Goal: Transaction & Acquisition: Purchase product/service

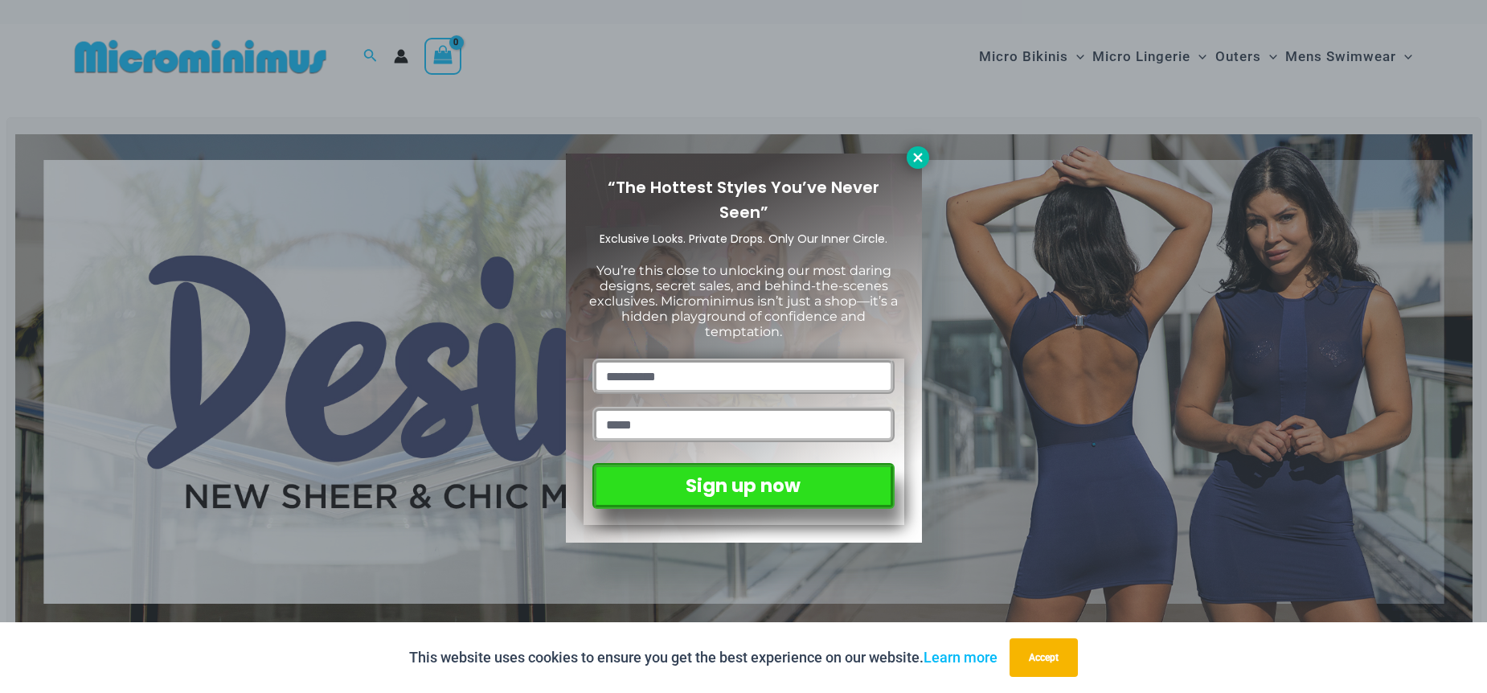
click at [918, 152] on icon at bounding box center [918, 157] width 14 height 14
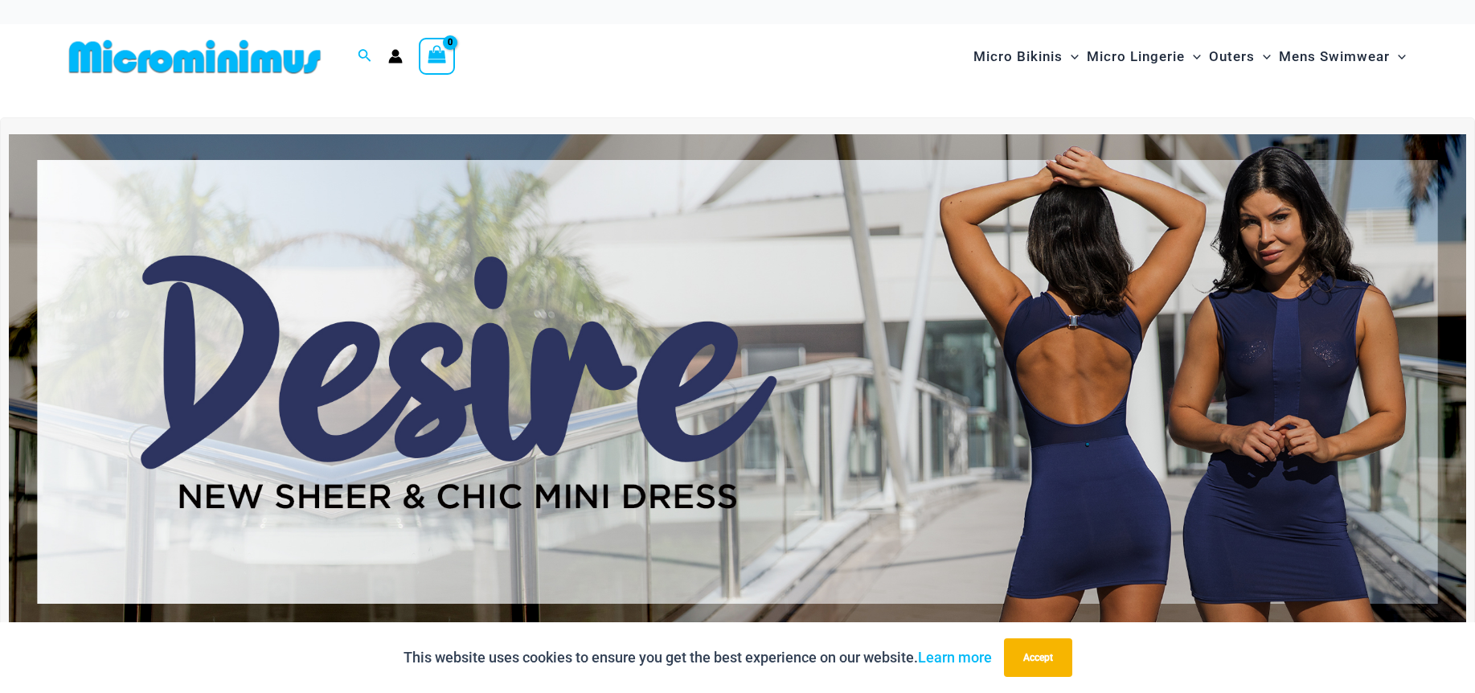
click at [1248, 328] on img at bounding box center [738, 381] width 1458 height 495
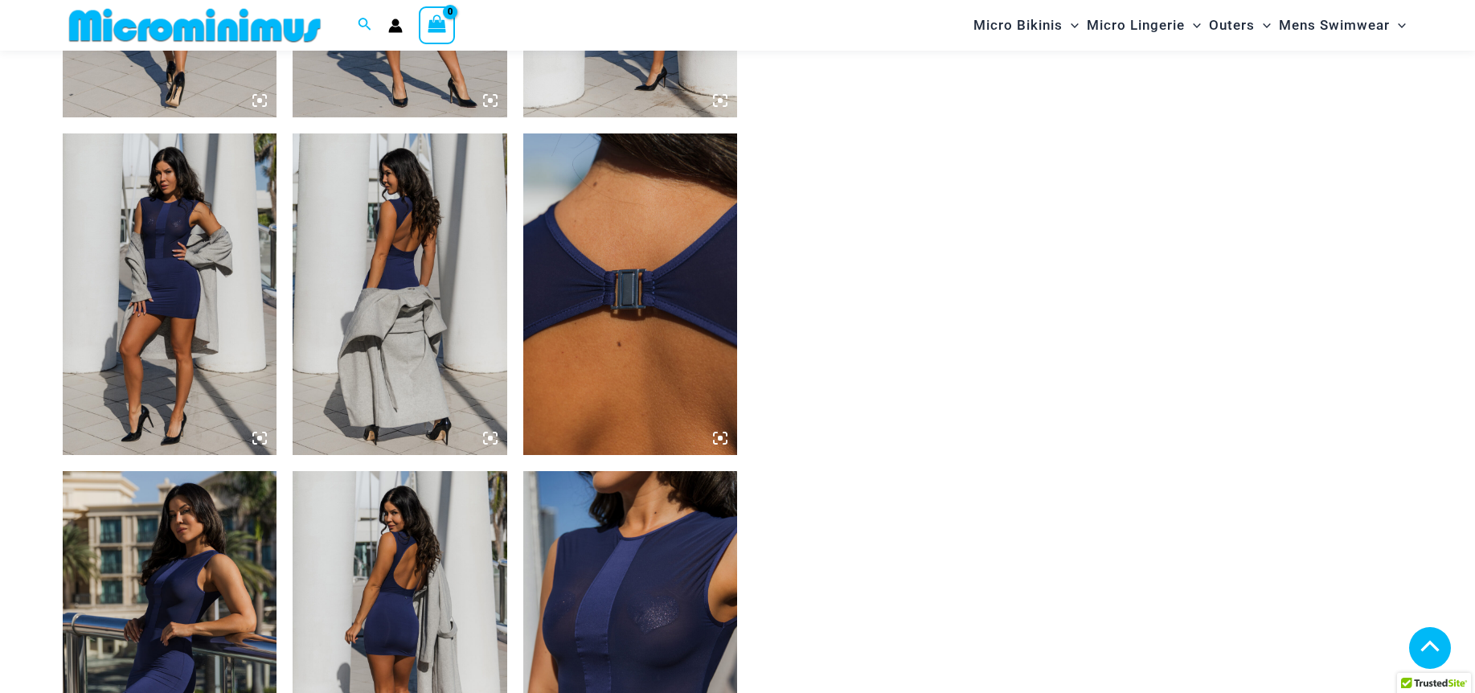
scroll to position [1528, 0]
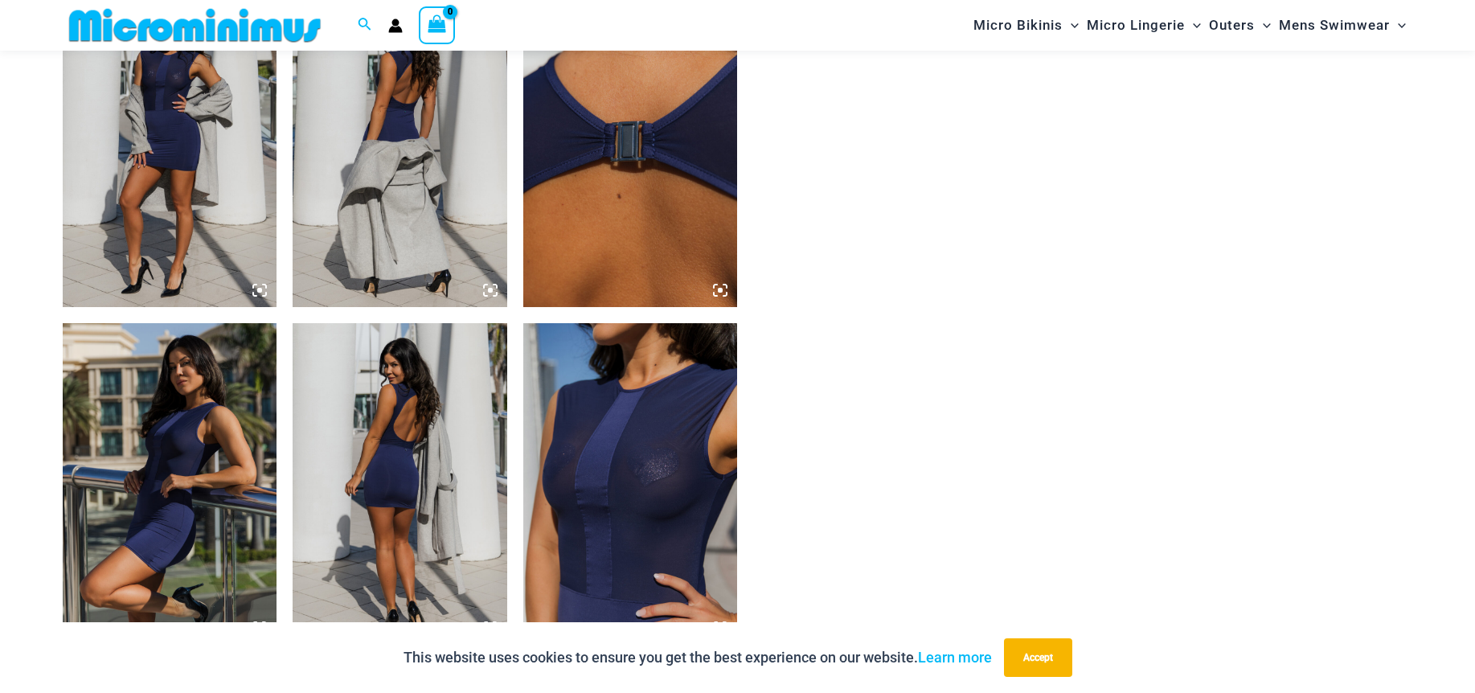
click at [637, 427] on img at bounding box center [630, 484] width 215 height 322
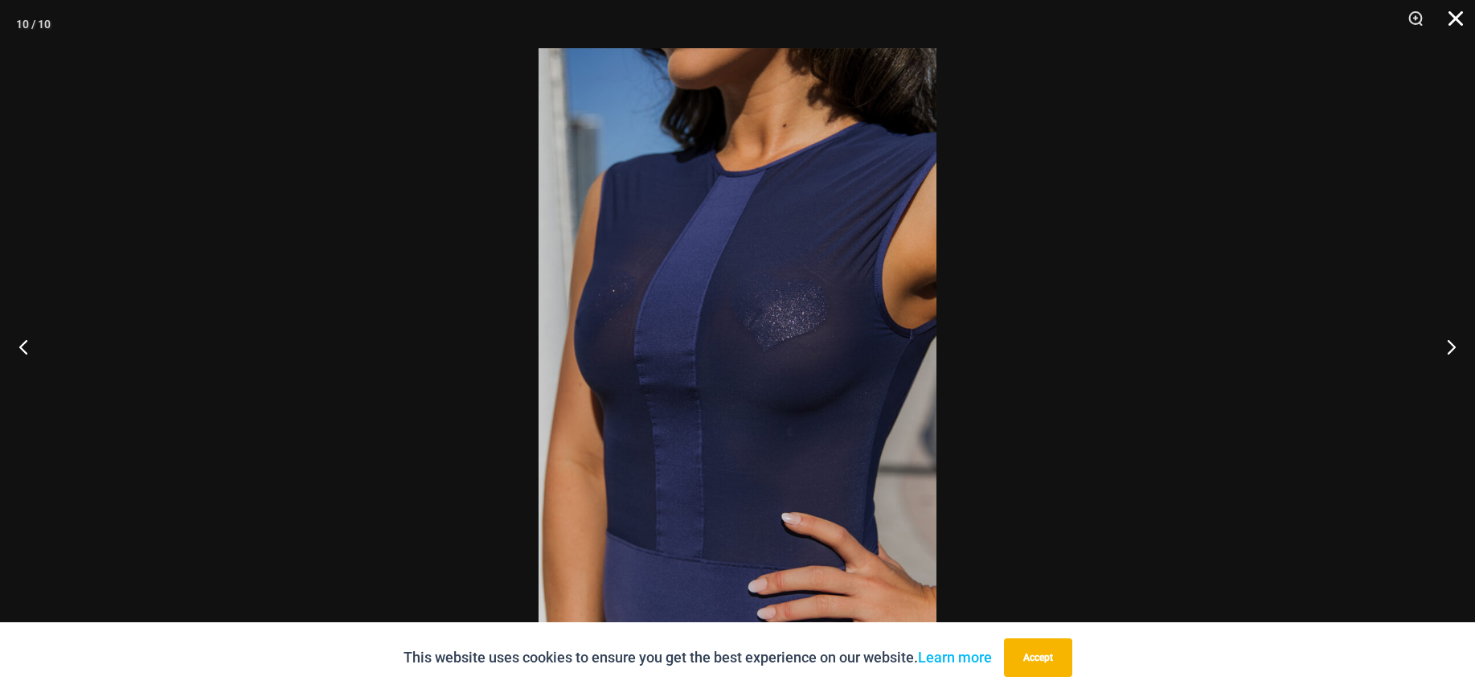
click at [1461, 14] on button "Close" at bounding box center [1450, 24] width 40 height 48
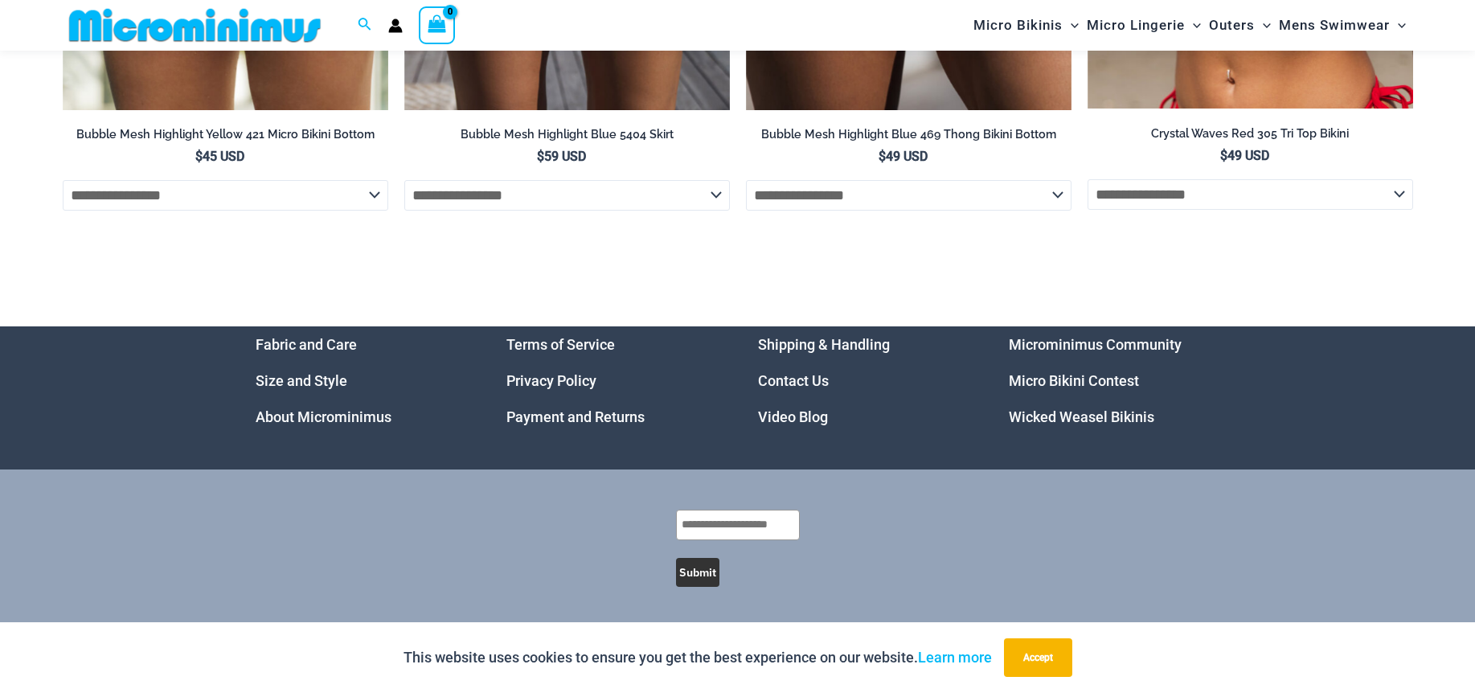
scroll to position [5543, 0]
click at [699, 682] on div "This website uses cookies to ensure you get the best experience on our website.…" at bounding box center [737, 657] width 1475 height 71
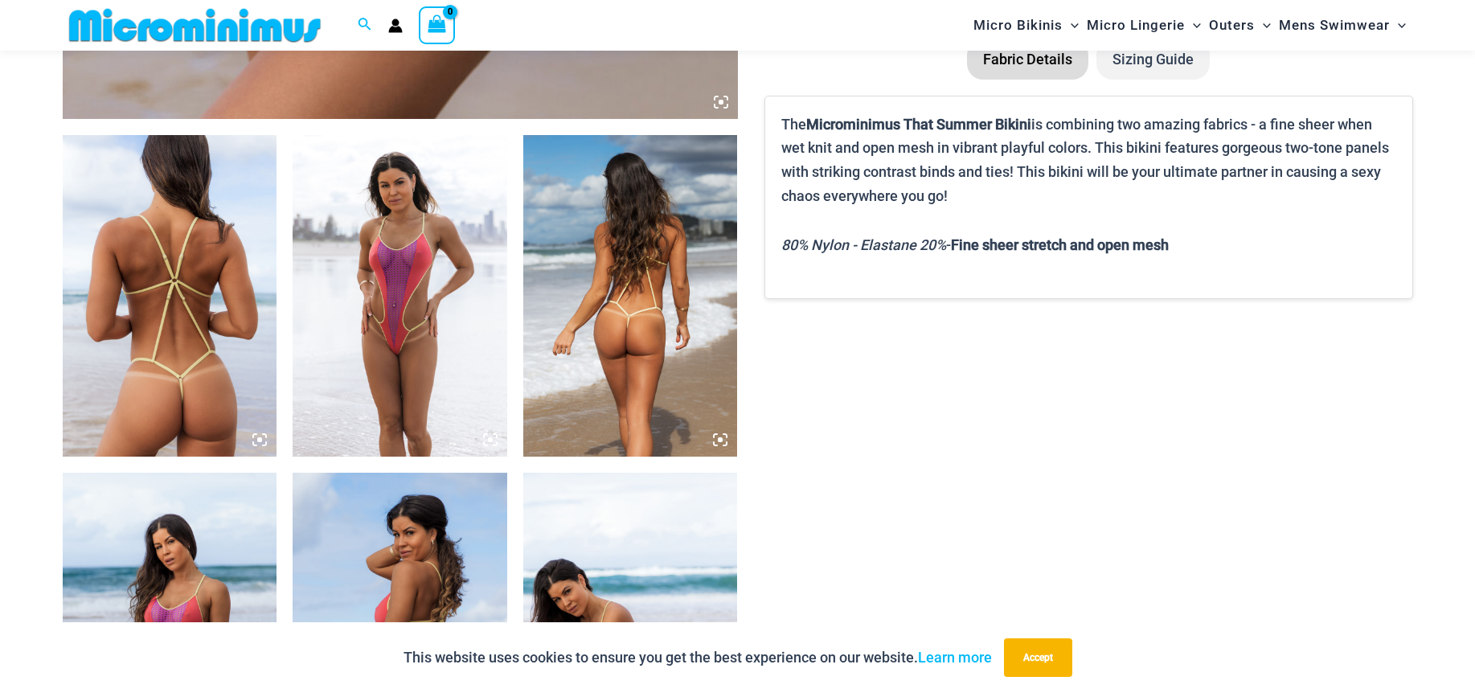
scroll to position [1030, 0]
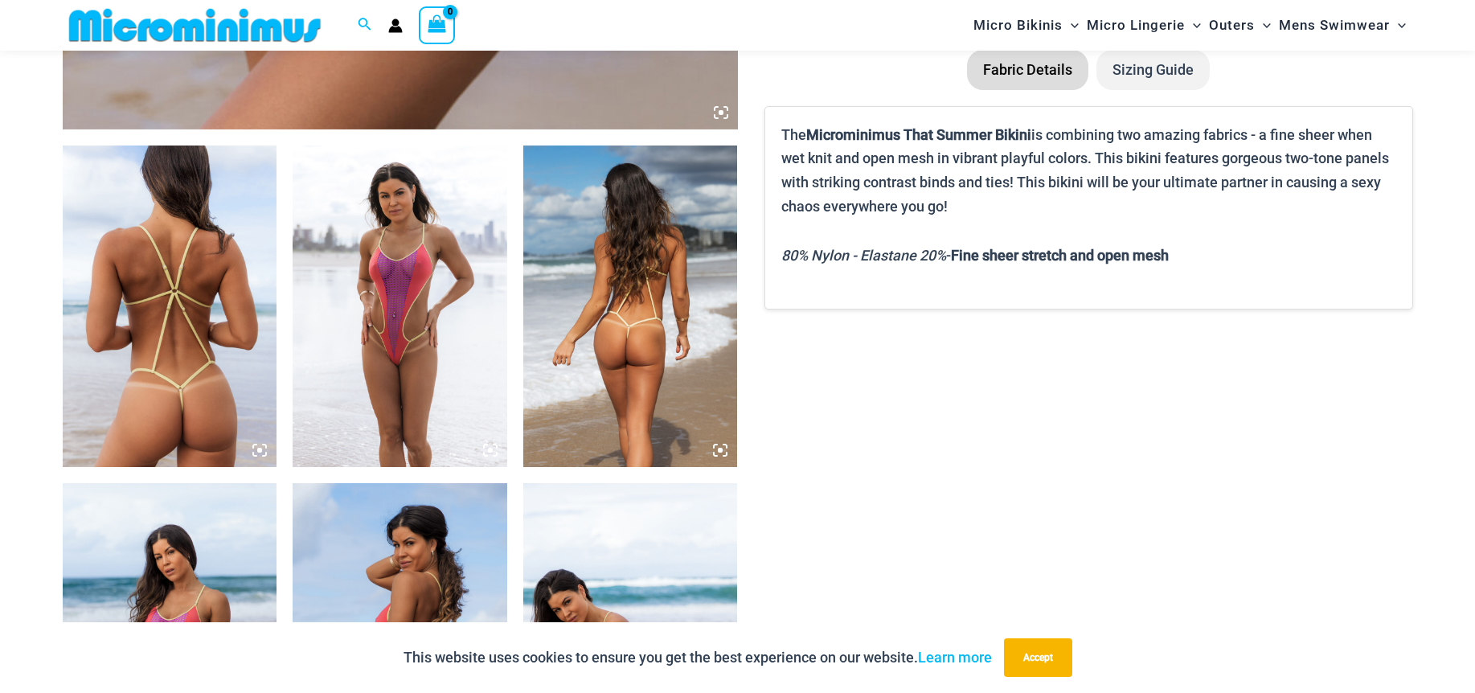
click at [429, 322] on img at bounding box center [400, 307] width 215 height 322
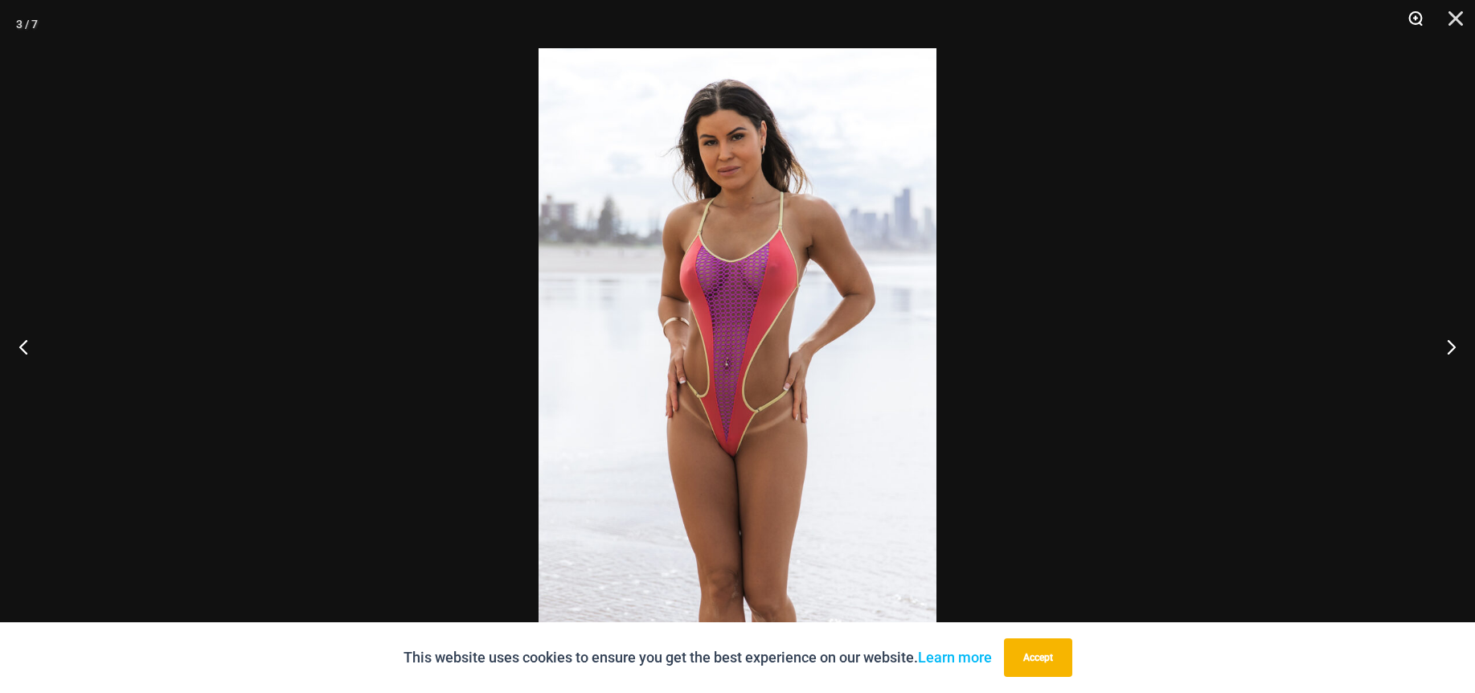
click at [1417, 21] on button "Zoom" at bounding box center [1410, 24] width 40 height 48
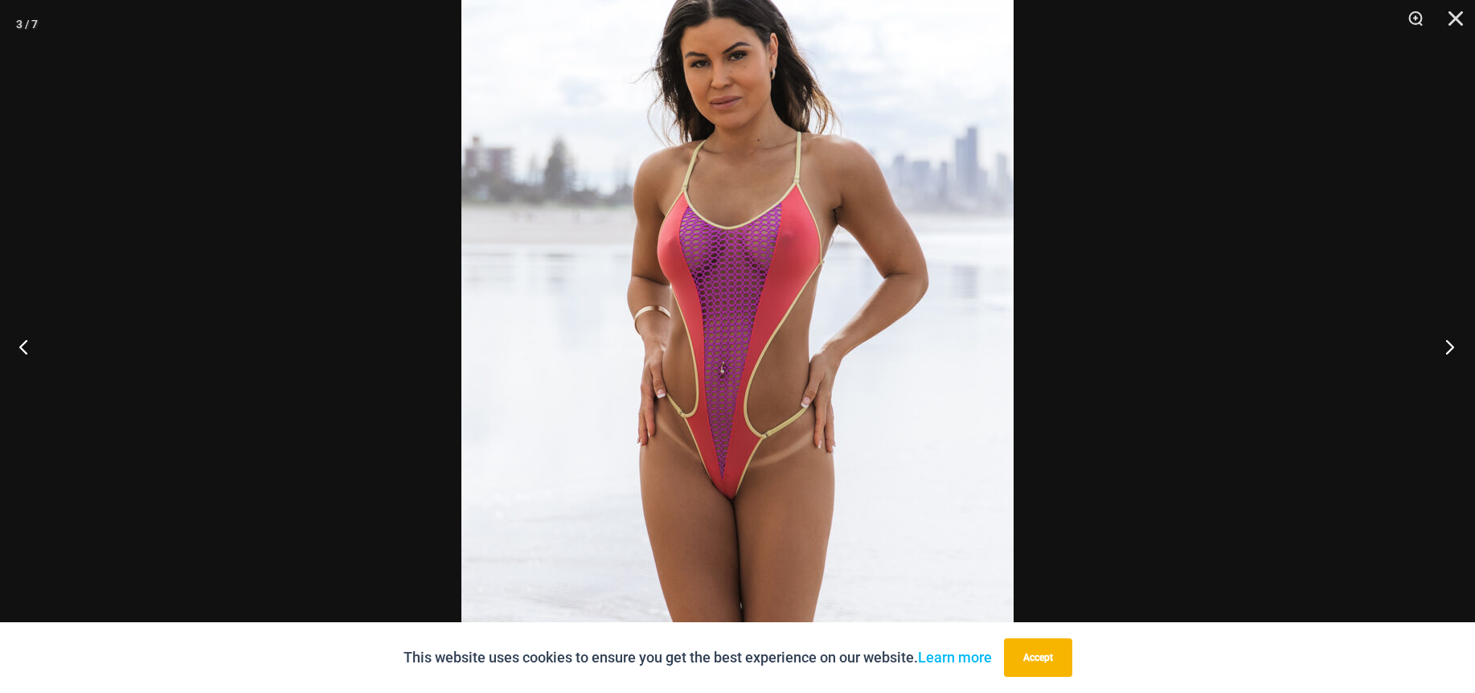
click at [1448, 344] on button "Next" at bounding box center [1445, 346] width 60 height 80
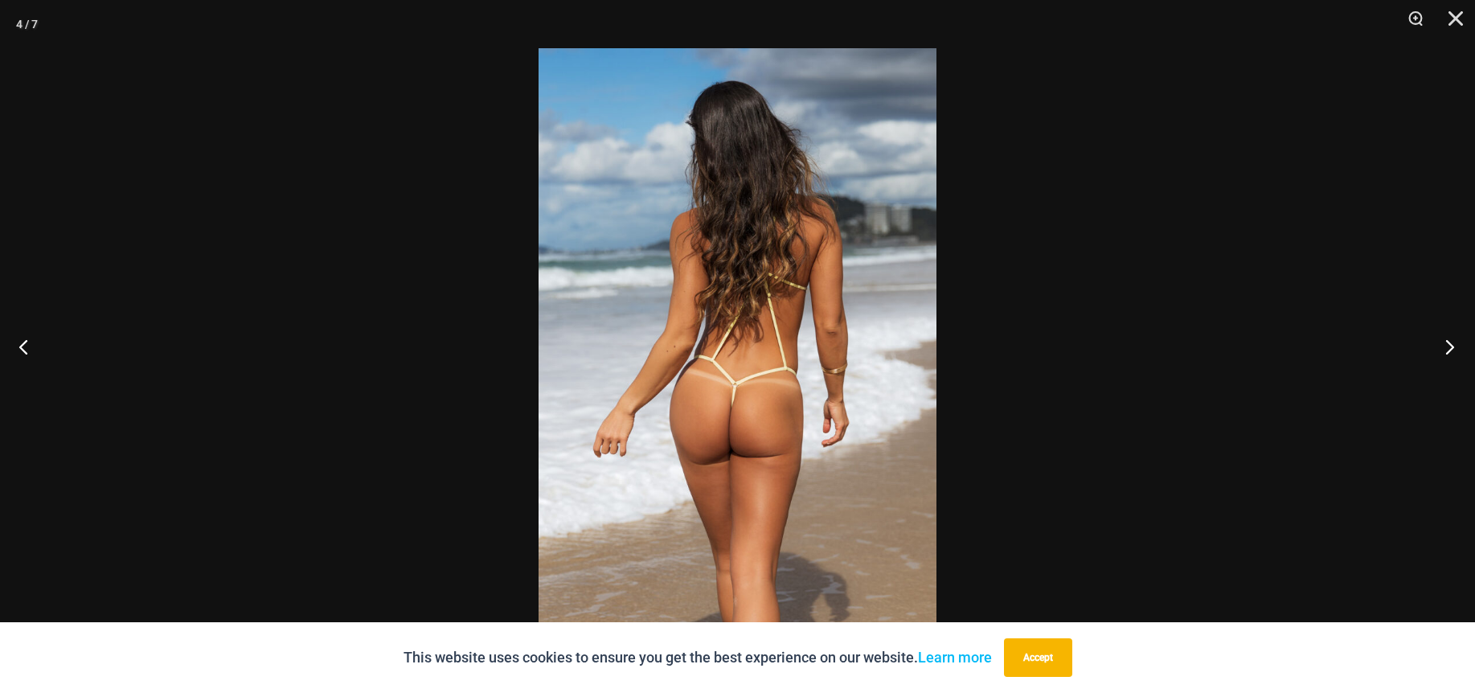
click at [1448, 344] on button "Next" at bounding box center [1445, 346] width 60 height 80
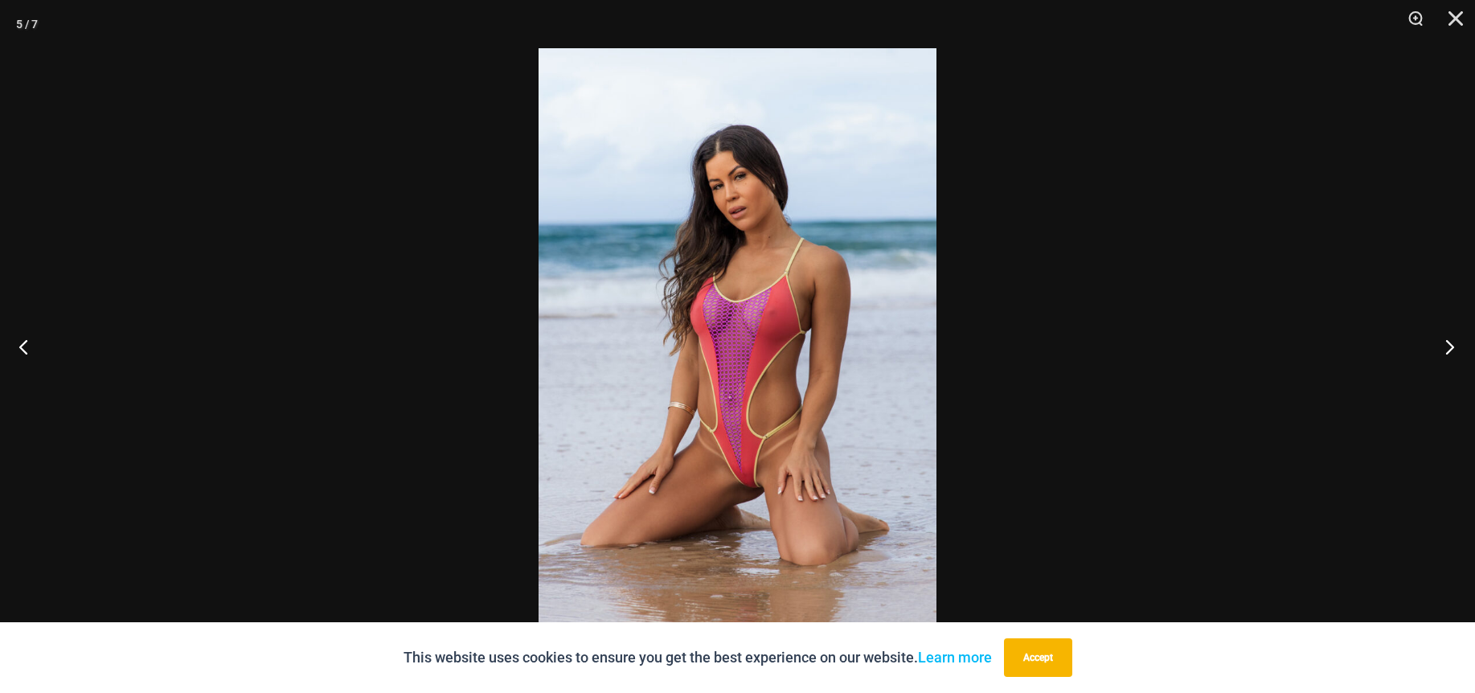
click at [1448, 344] on button "Next" at bounding box center [1445, 346] width 60 height 80
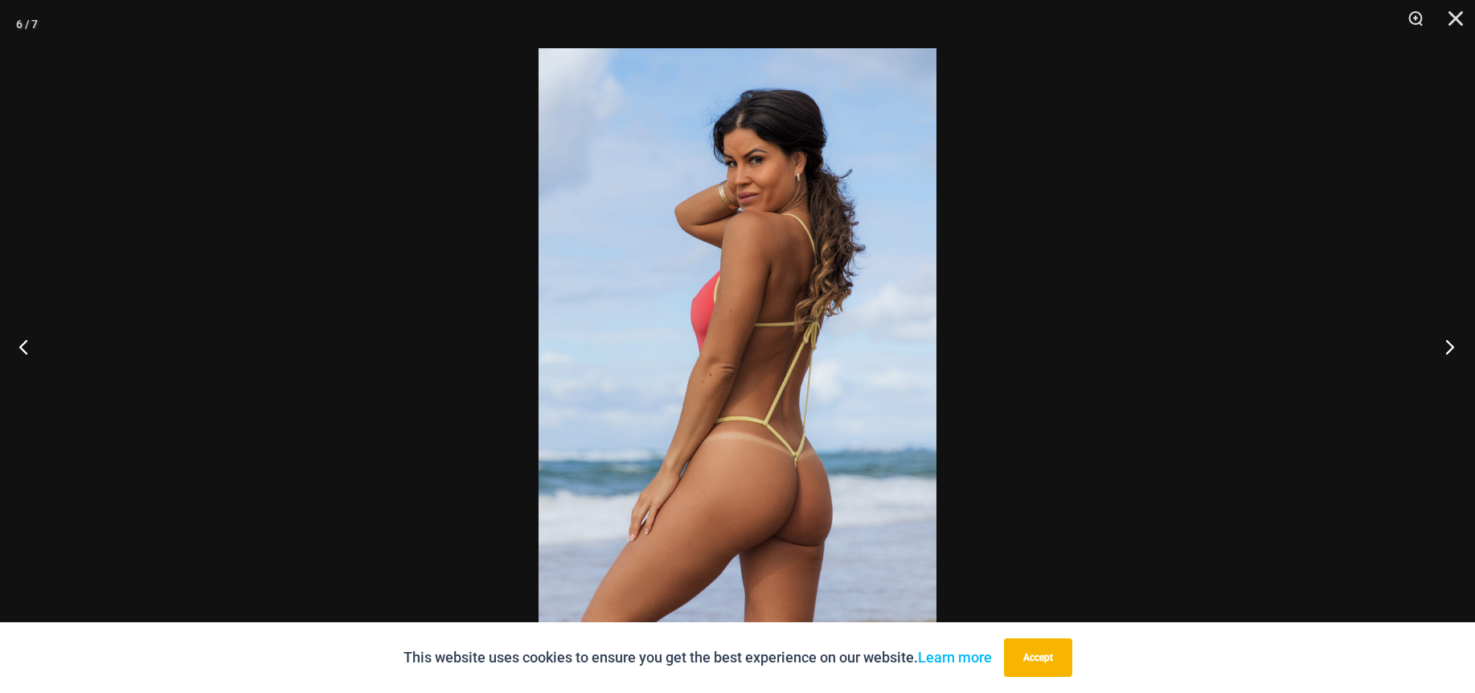
click at [1448, 344] on button "Next" at bounding box center [1445, 346] width 60 height 80
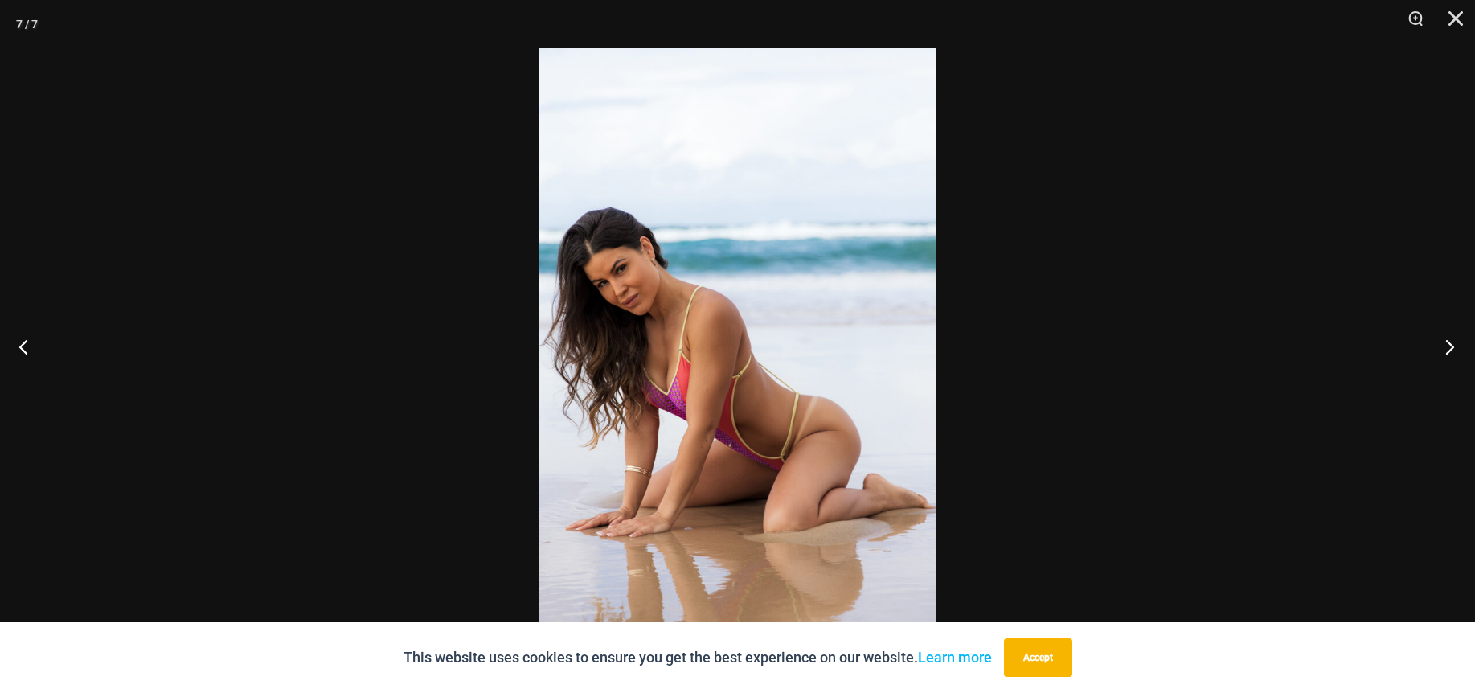
click at [1448, 344] on button "Next" at bounding box center [1445, 346] width 60 height 80
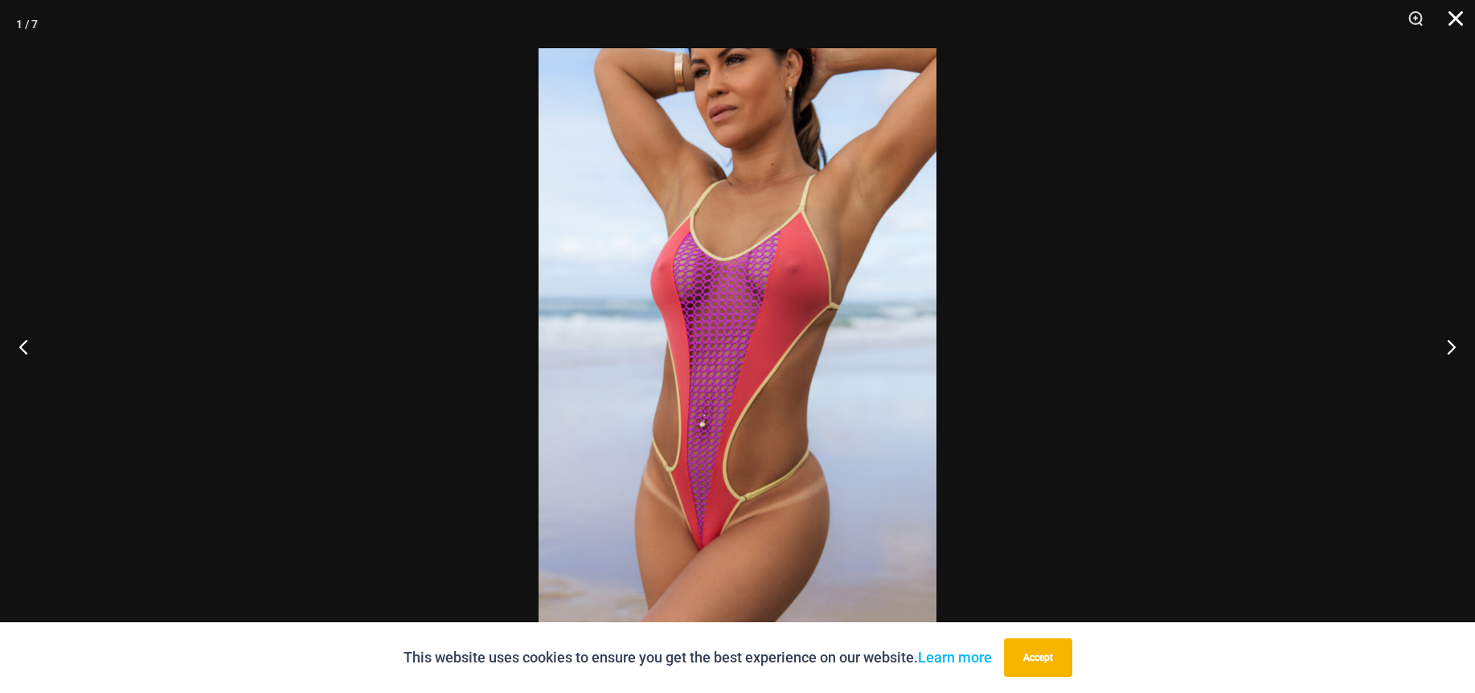
click at [1466, 17] on button "Close" at bounding box center [1450, 24] width 40 height 48
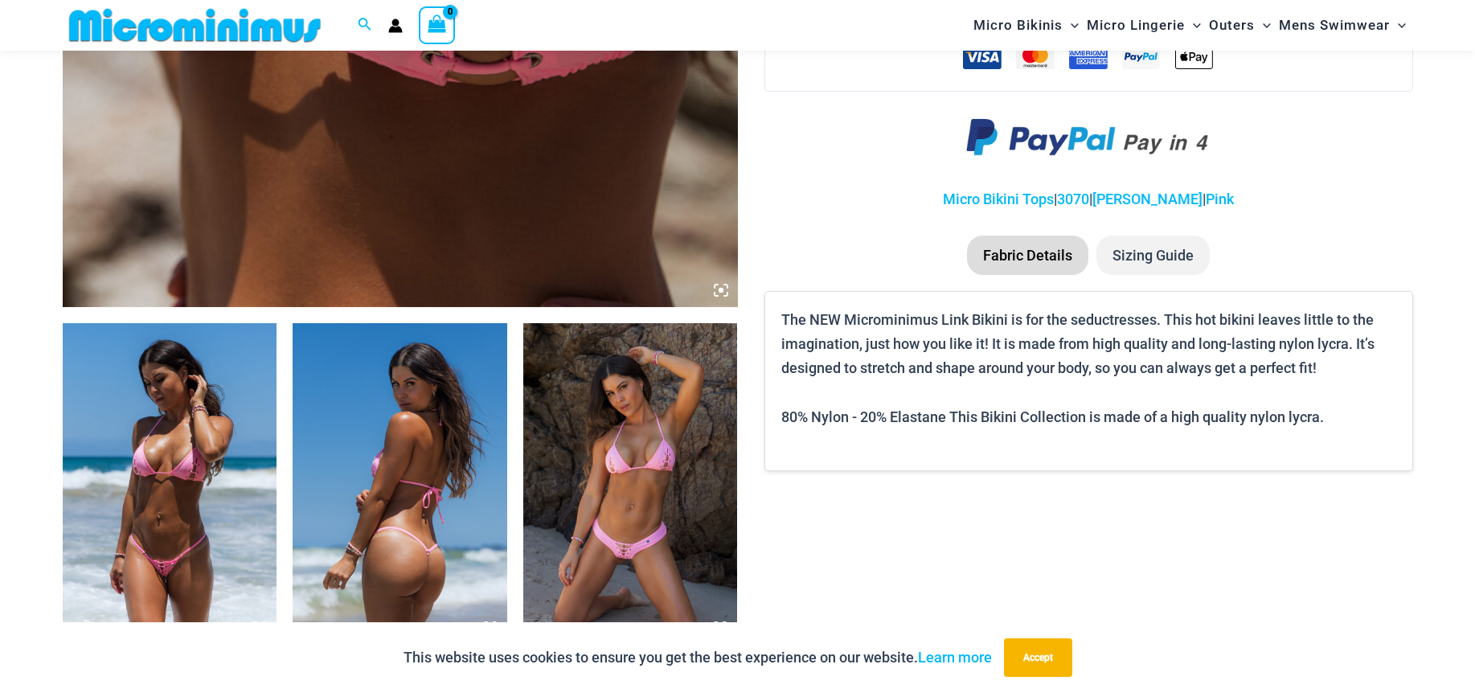
scroll to position [950, 0]
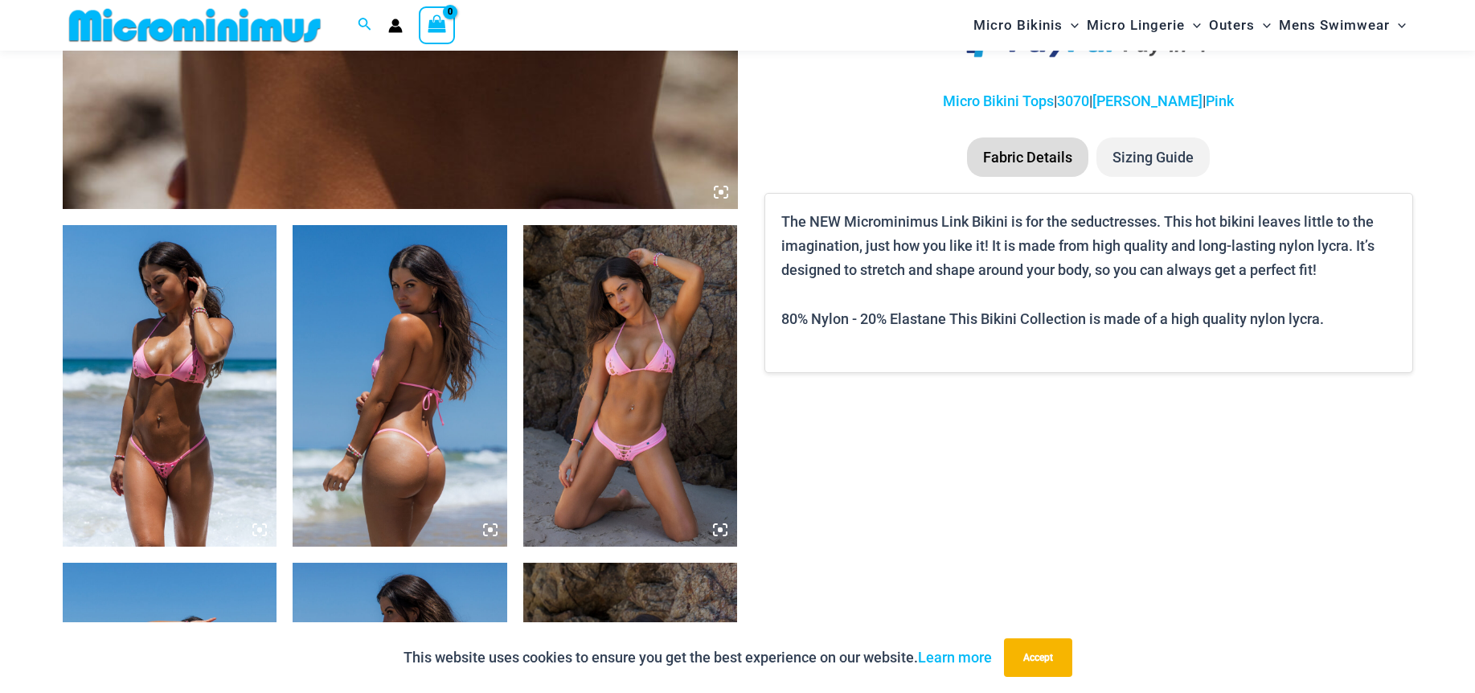
click at [175, 379] on img at bounding box center [170, 386] width 215 height 322
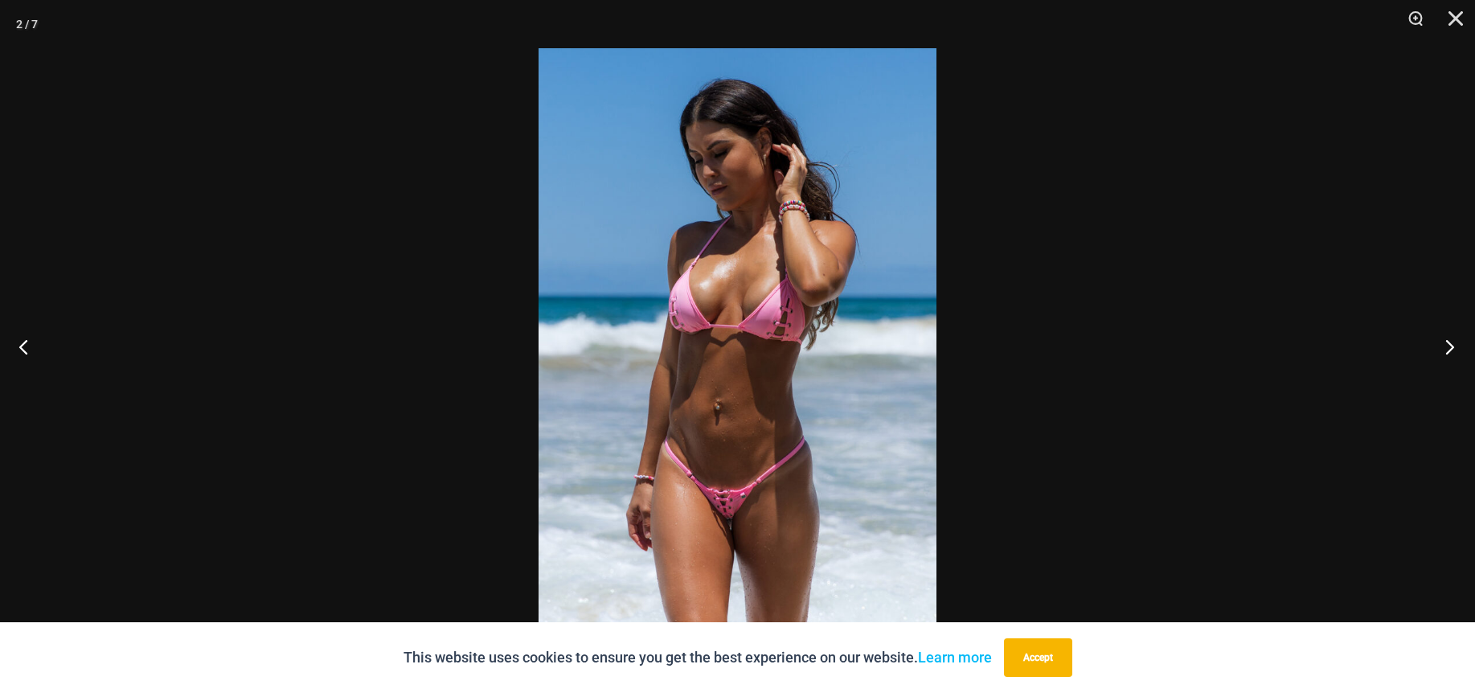
click at [1450, 343] on button "Next" at bounding box center [1445, 346] width 60 height 80
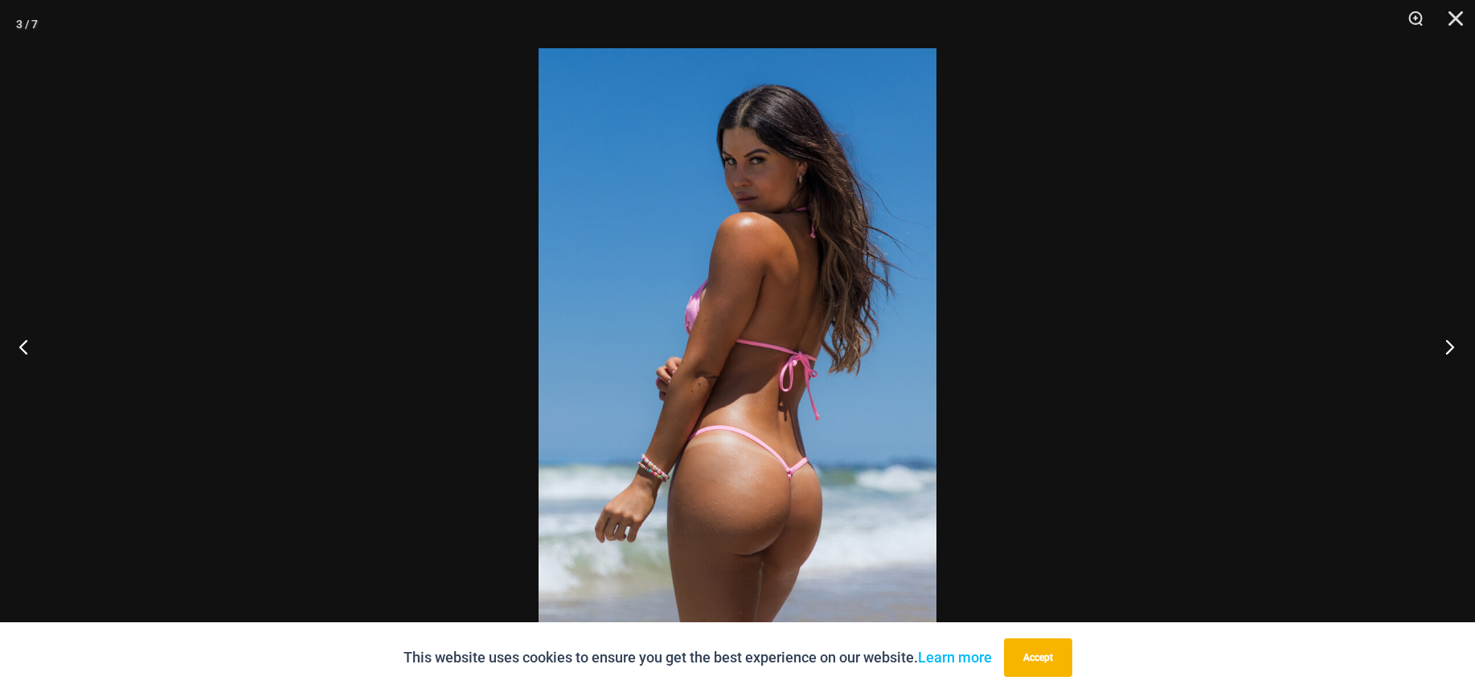
click at [1450, 343] on button "Next" at bounding box center [1445, 346] width 60 height 80
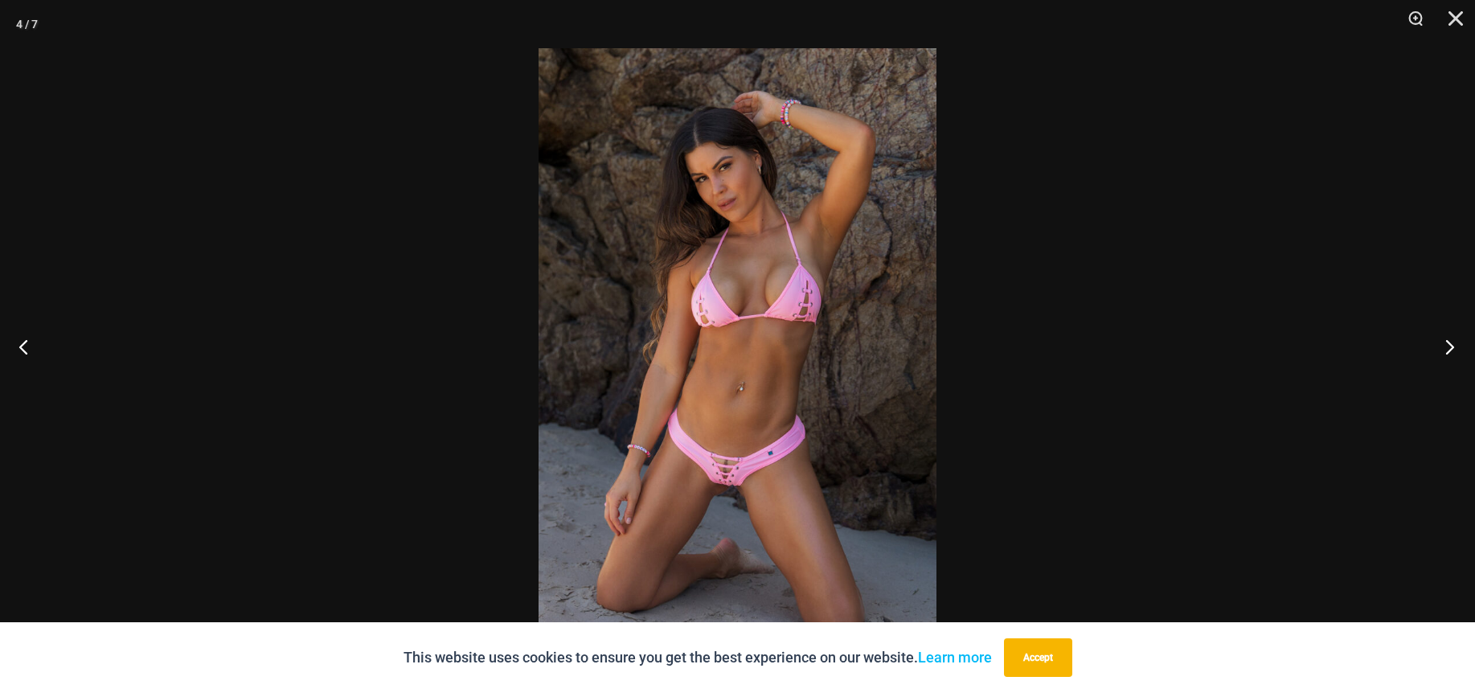
click at [1450, 343] on button "Next" at bounding box center [1445, 346] width 60 height 80
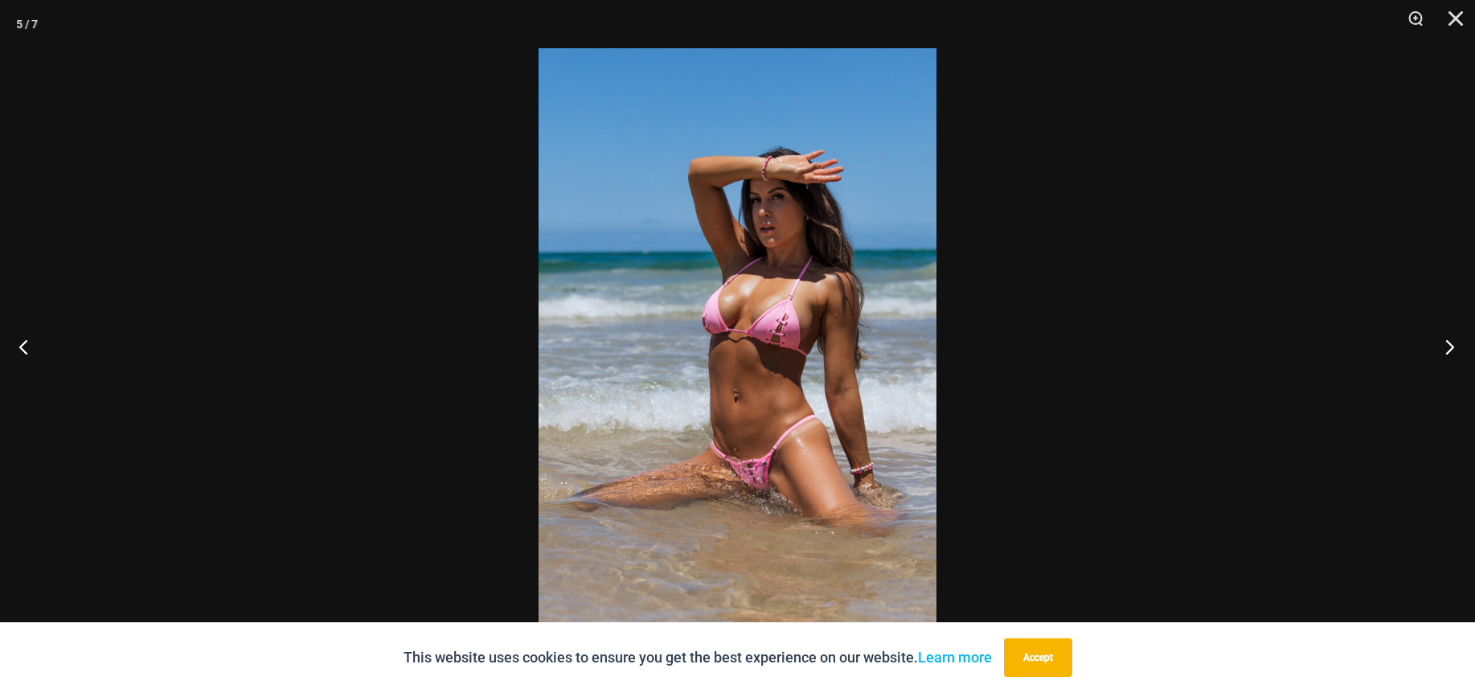
click at [1450, 343] on button "Next" at bounding box center [1445, 346] width 60 height 80
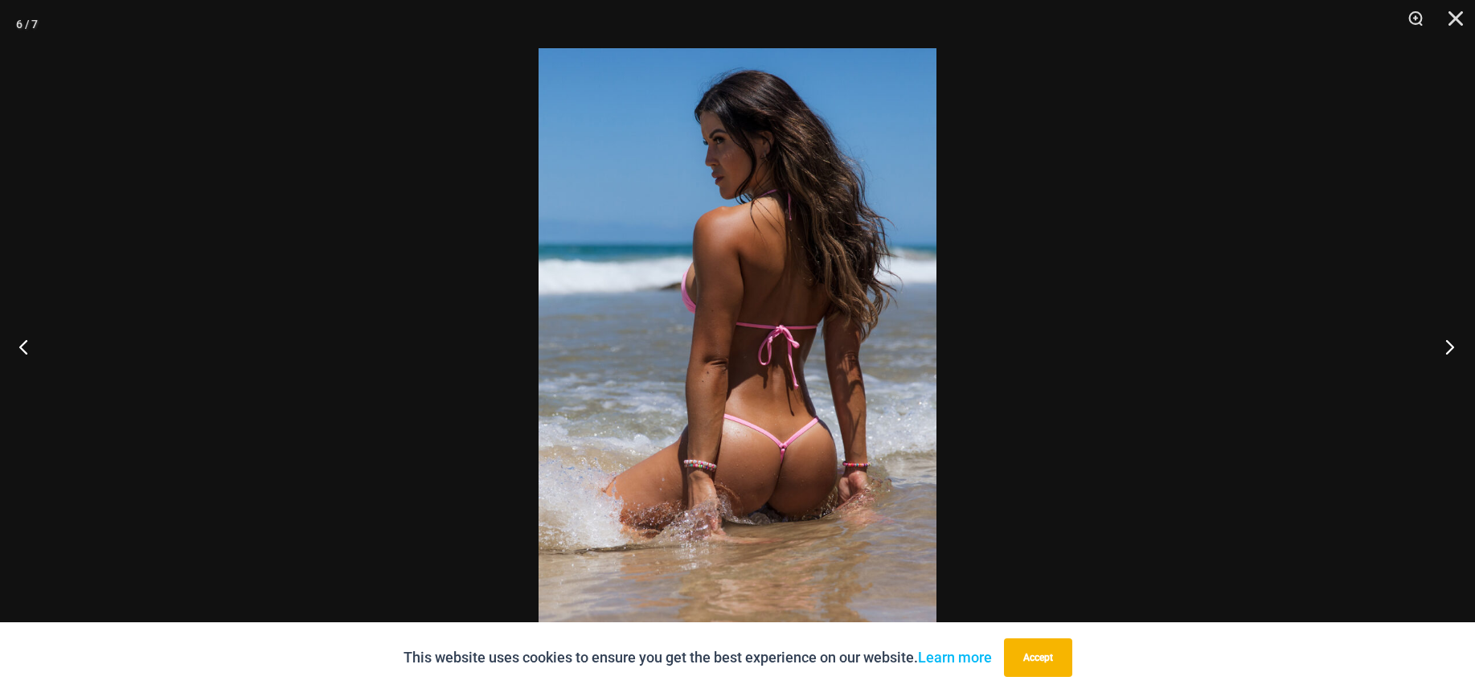
click at [1450, 343] on button "Next" at bounding box center [1445, 346] width 60 height 80
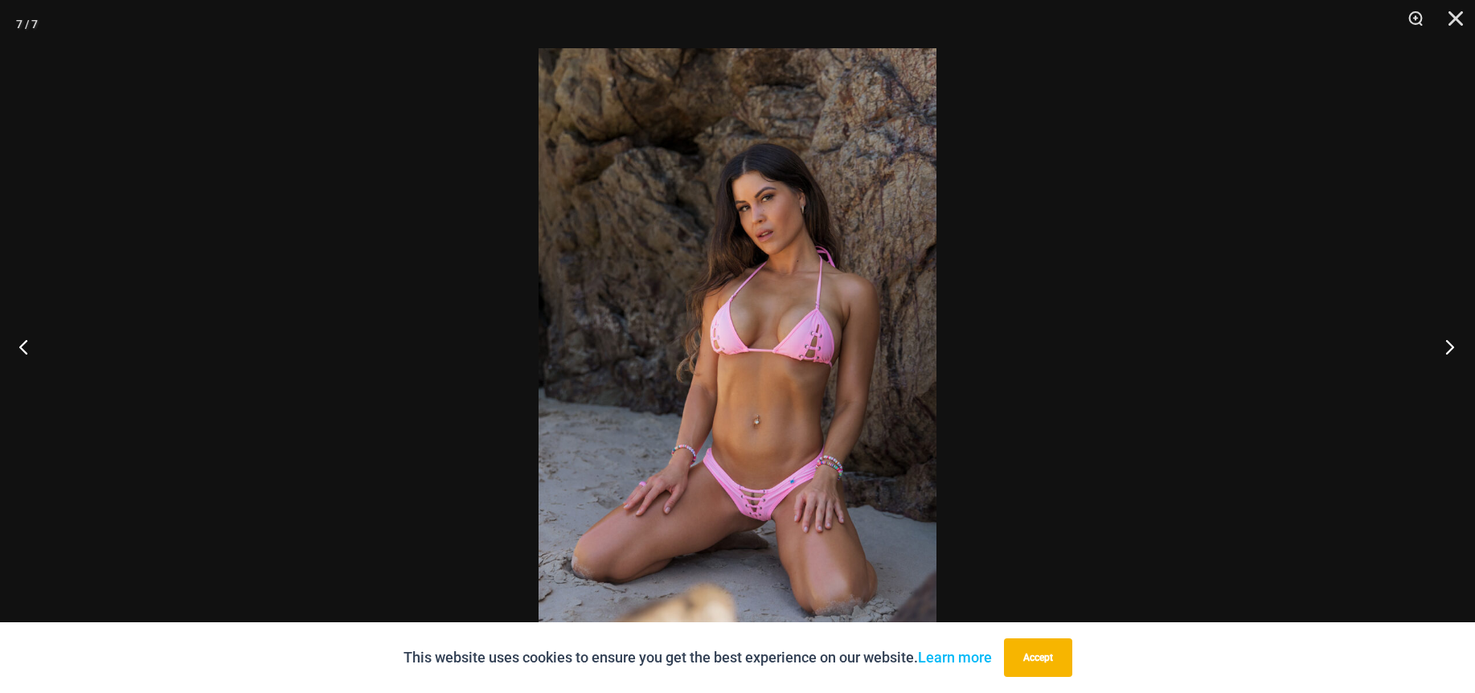
click at [1450, 343] on button "Next" at bounding box center [1445, 346] width 60 height 80
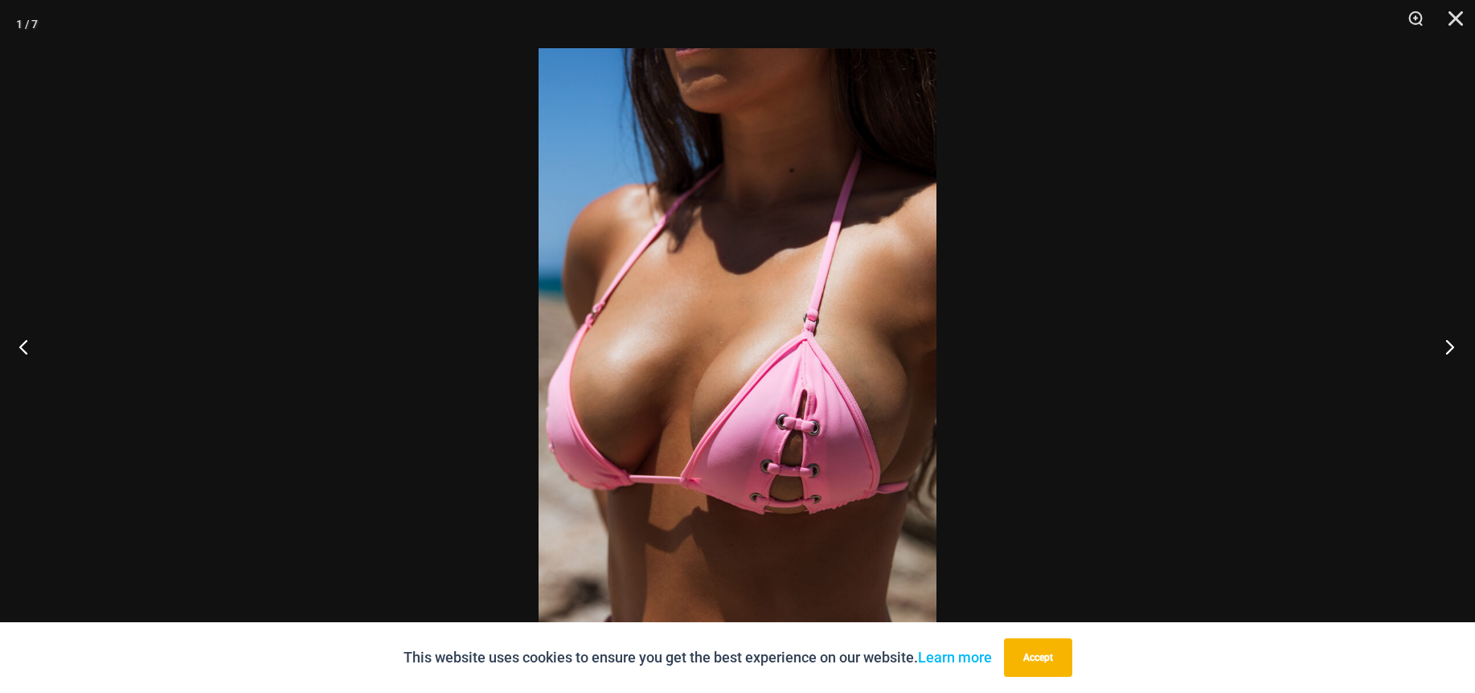
click at [1450, 343] on button "Next" at bounding box center [1445, 346] width 60 height 80
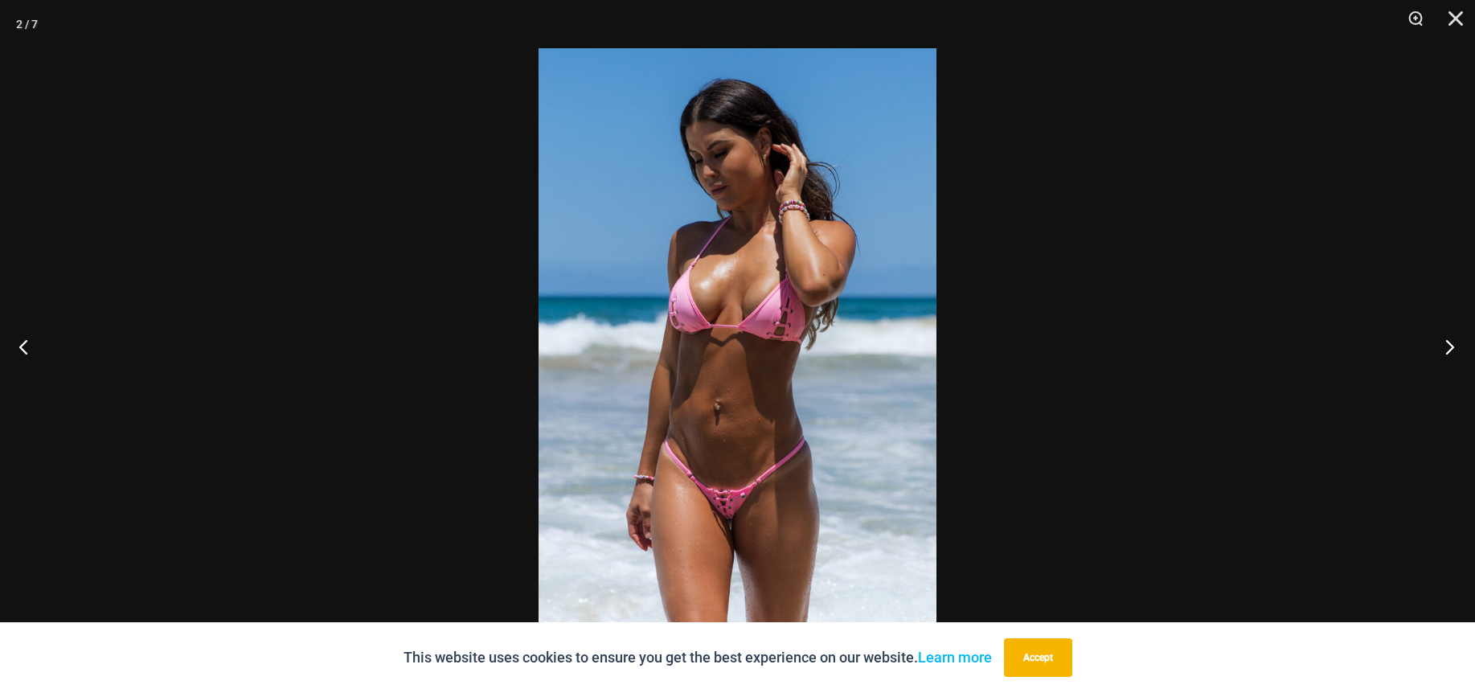
click at [1450, 343] on button "Next" at bounding box center [1445, 346] width 60 height 80
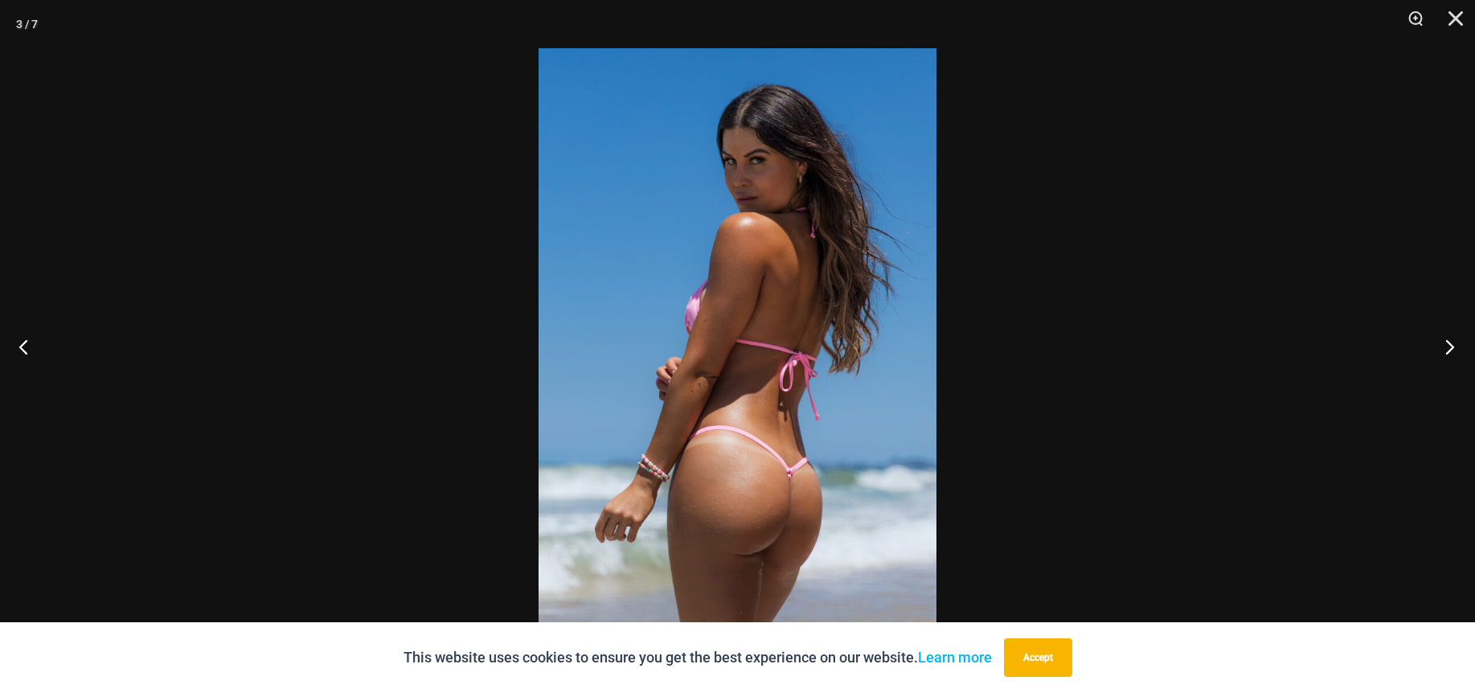
click at [1450, 343] on button "Next" at bounding box center [1445, 346] width 60 height 80
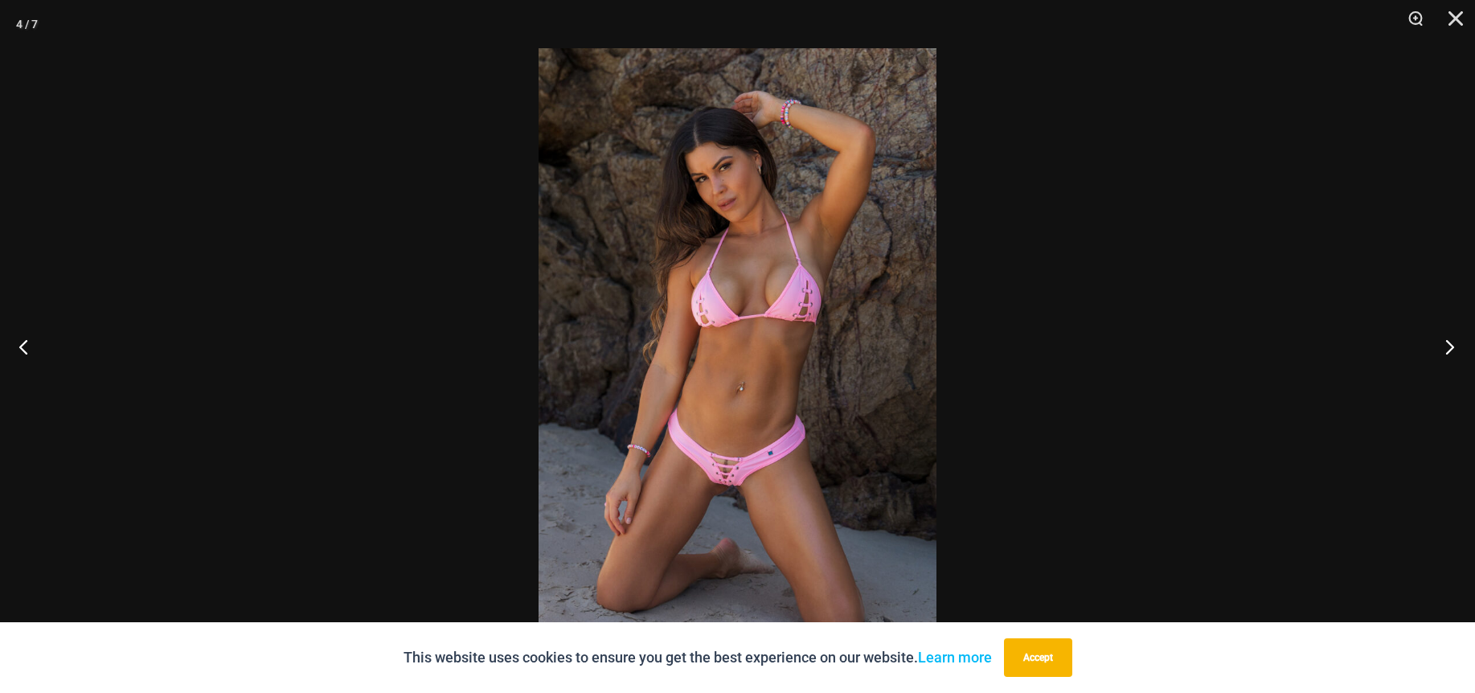
click at [1450, 343] on button "Next" at bounding box center [1445, 346] width 60 height 80
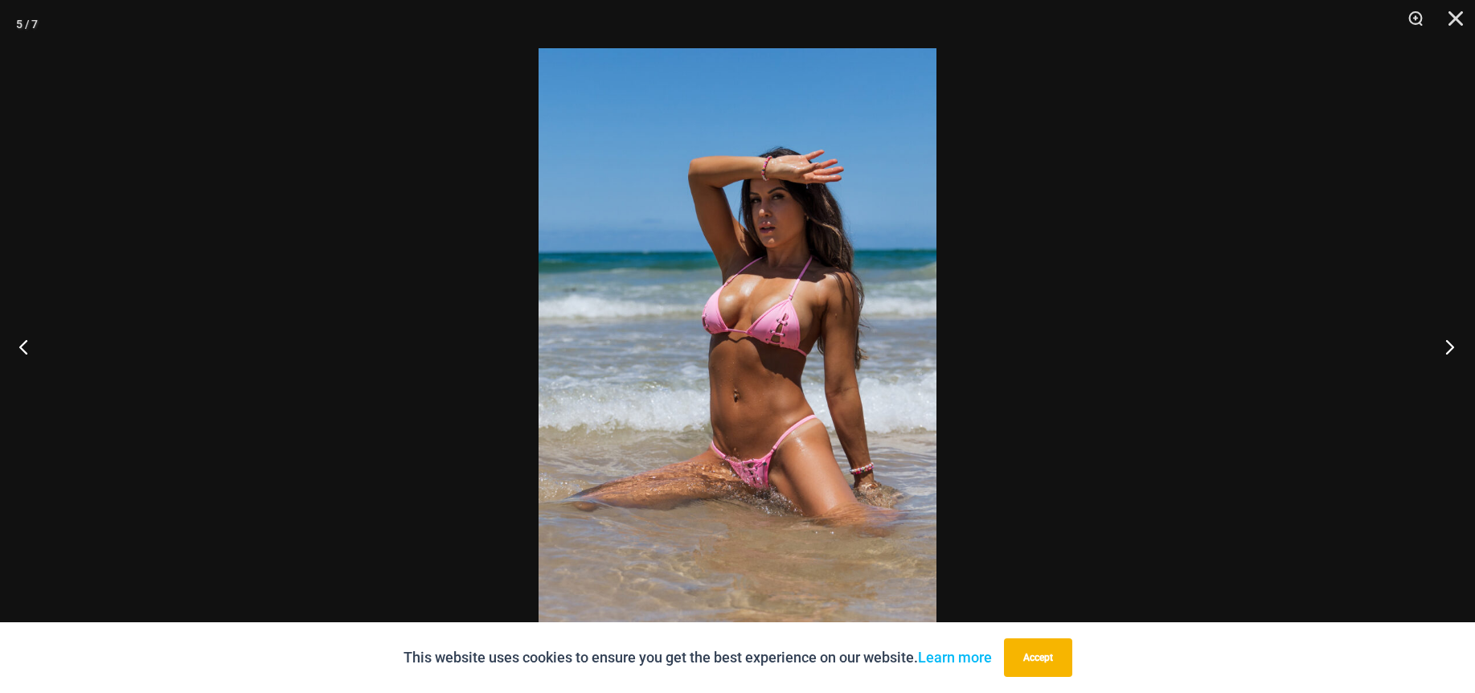
click at [1450, 343] on button "Next" at bounding box center [1445, 346] width 60 height 80
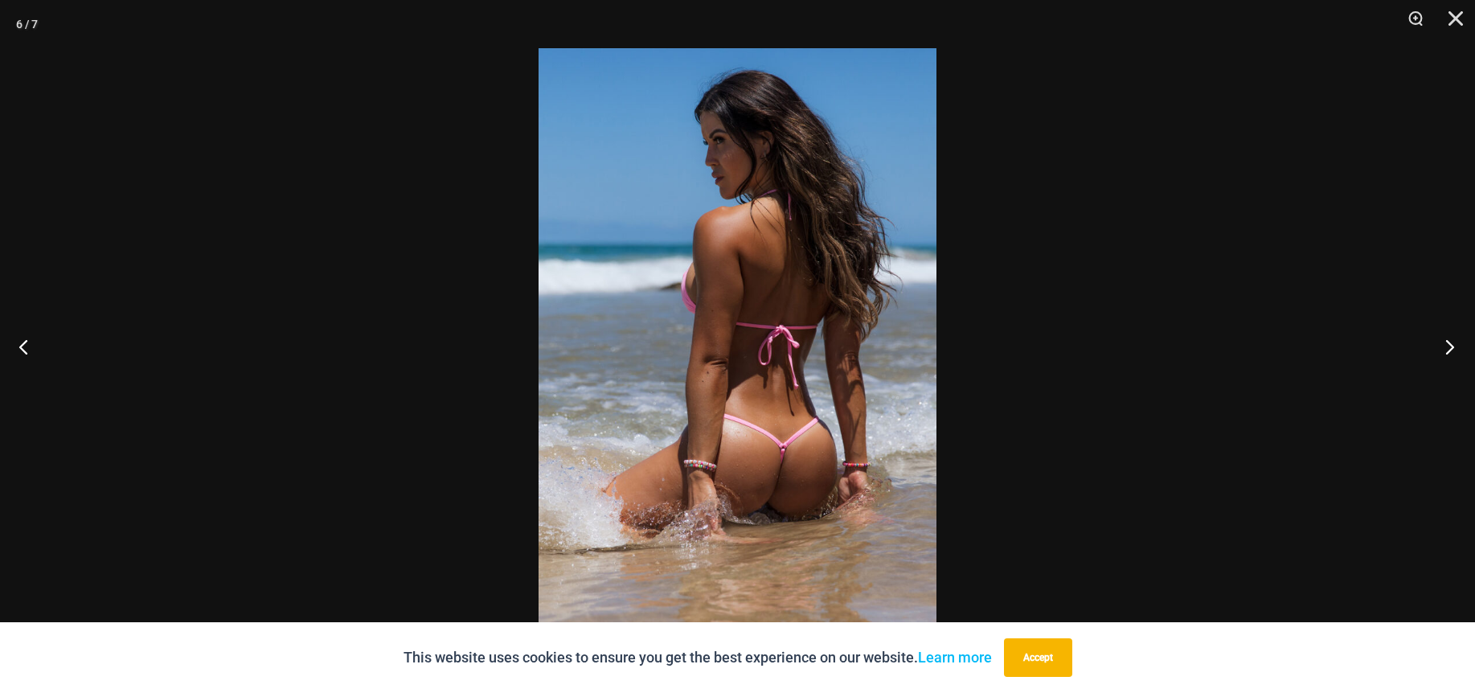
click at [1447, 345] on button "Next" at bounding box center [1445, 346] width 60 height 80
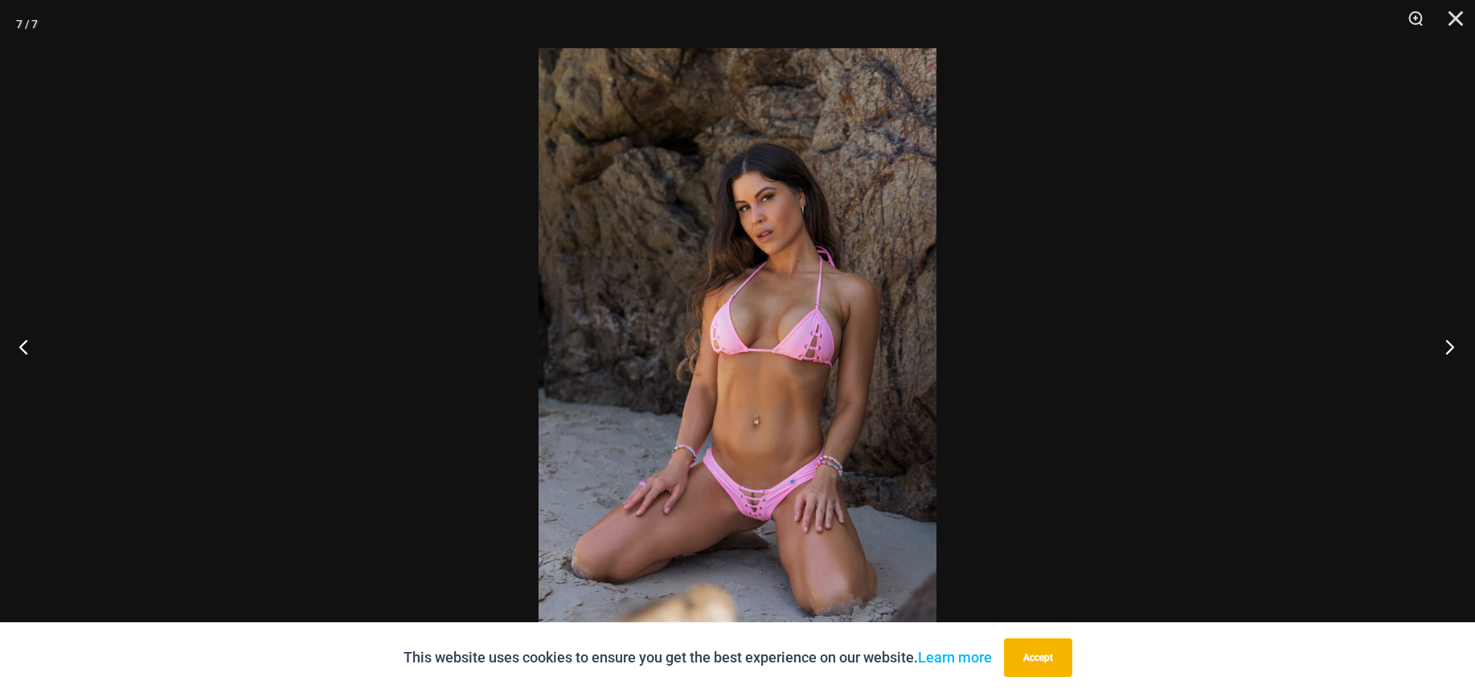
click at [1447, 345] on button "Next" at bounding box center [1445, 346] width 60 height 80
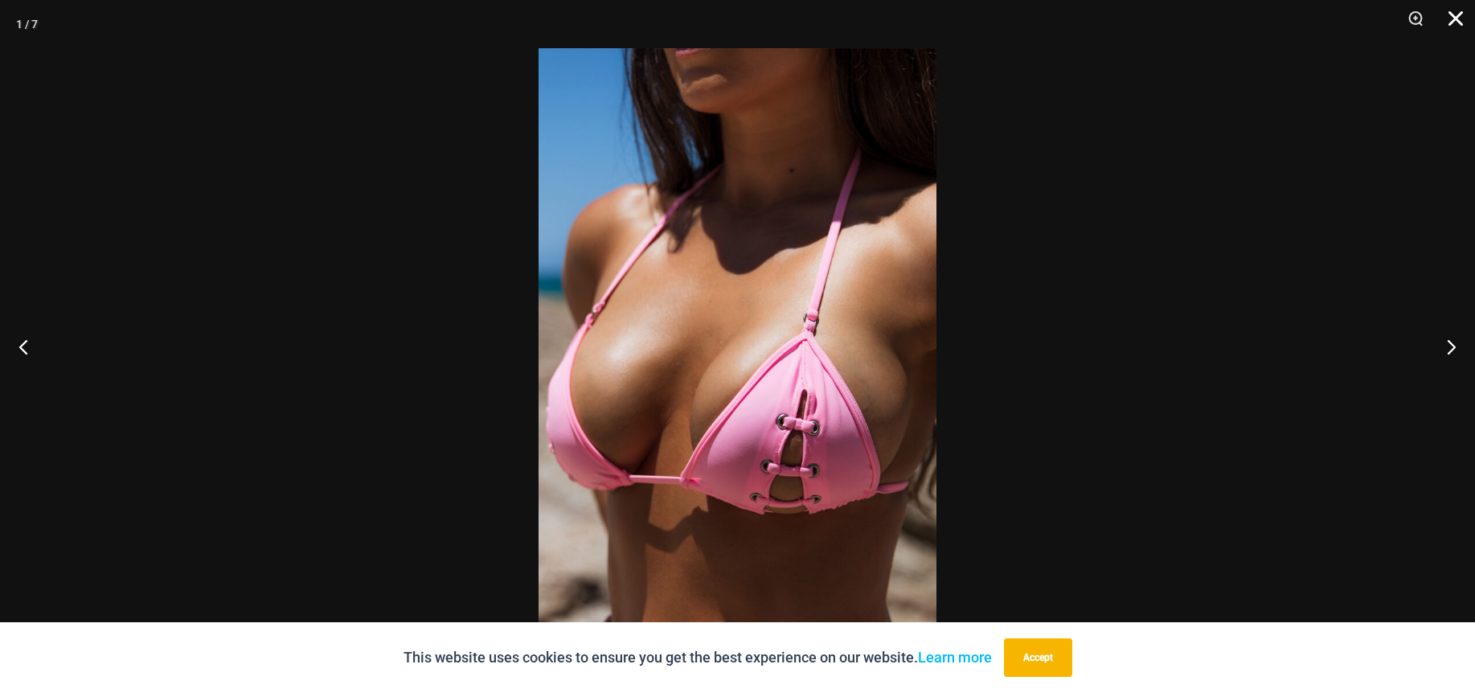
click at [1466, 25] on button "Close" at bounding box center [1450, 24] width 40 height 48
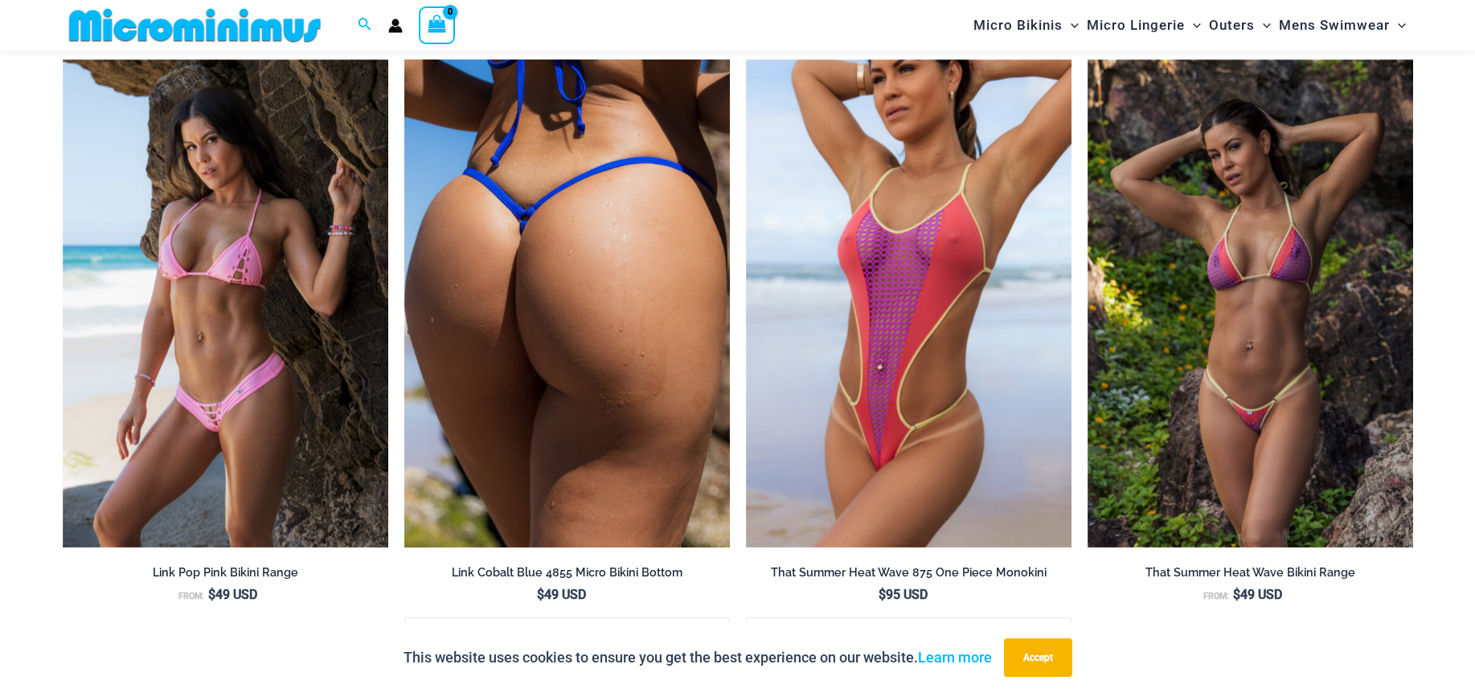
scroll to position [6015, 0]
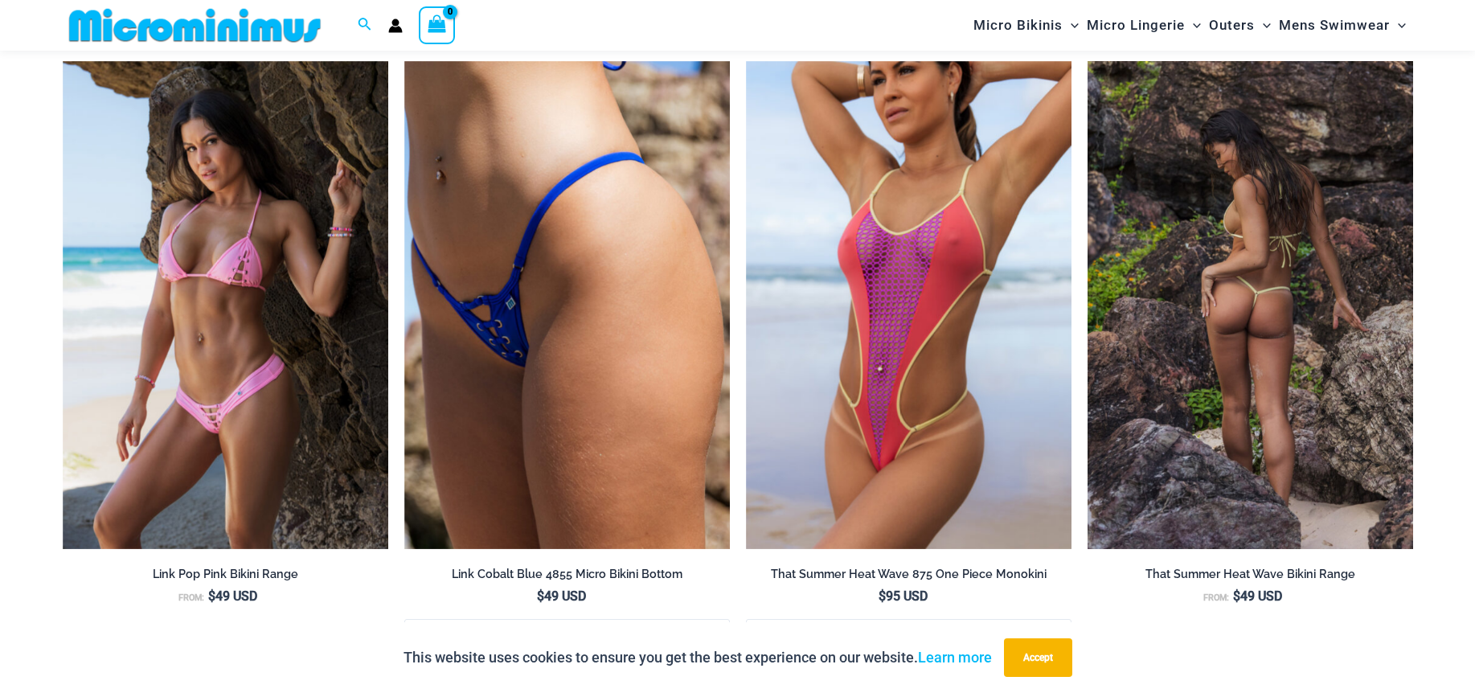
click at [1229, 314] on img at bounding box center [1251, 305] width 326 height 489
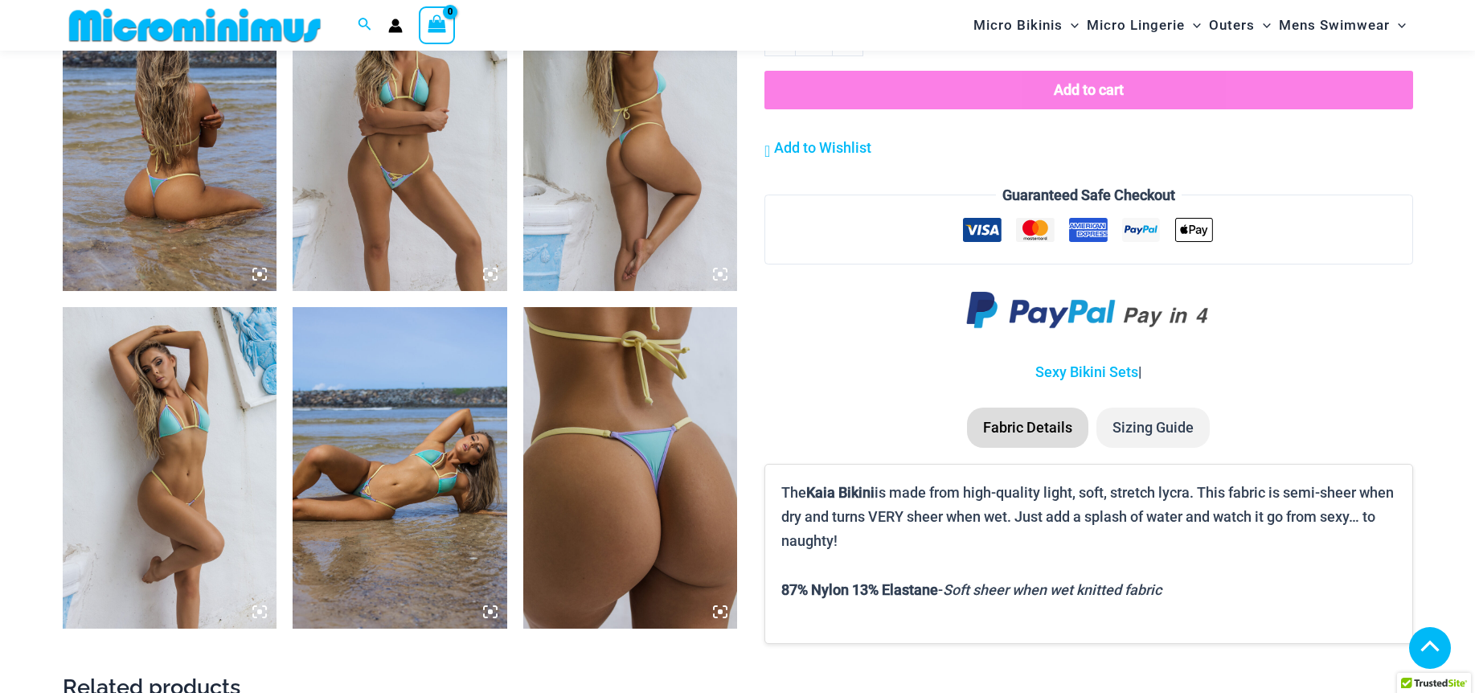
scroll to position [1206, 0]
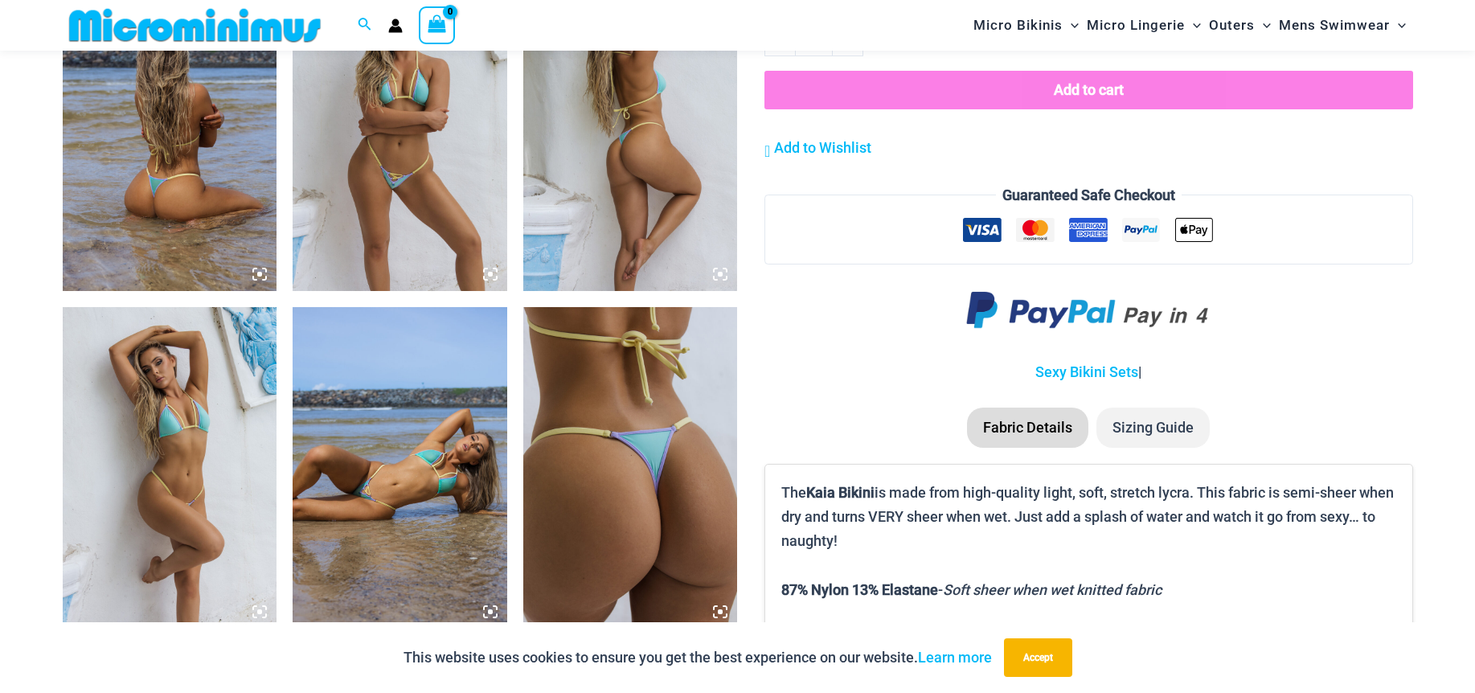
click at [431, 412] on img at bounding box center [400, 468] width 215 height 322
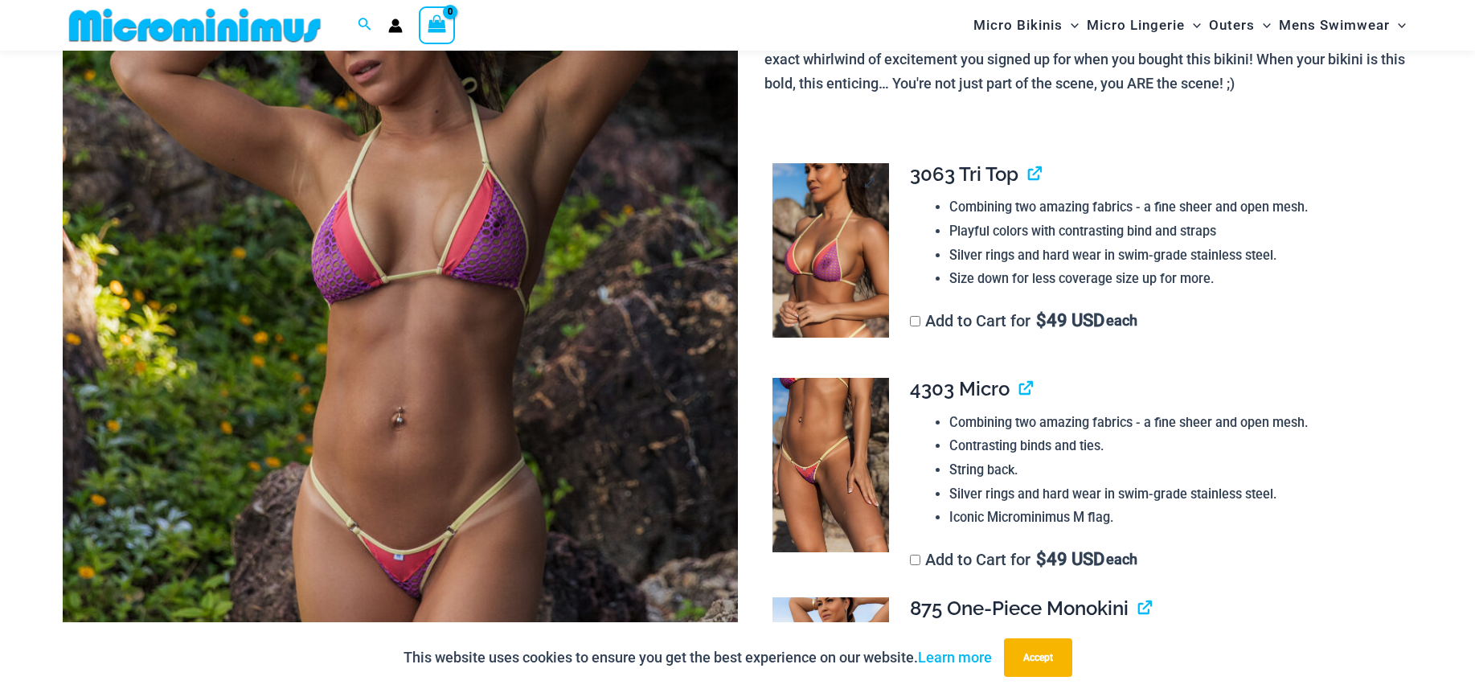
scroll to position [322, 0]
click at [855, 277] on img at bounding box center [831, 251] width 117 height 175
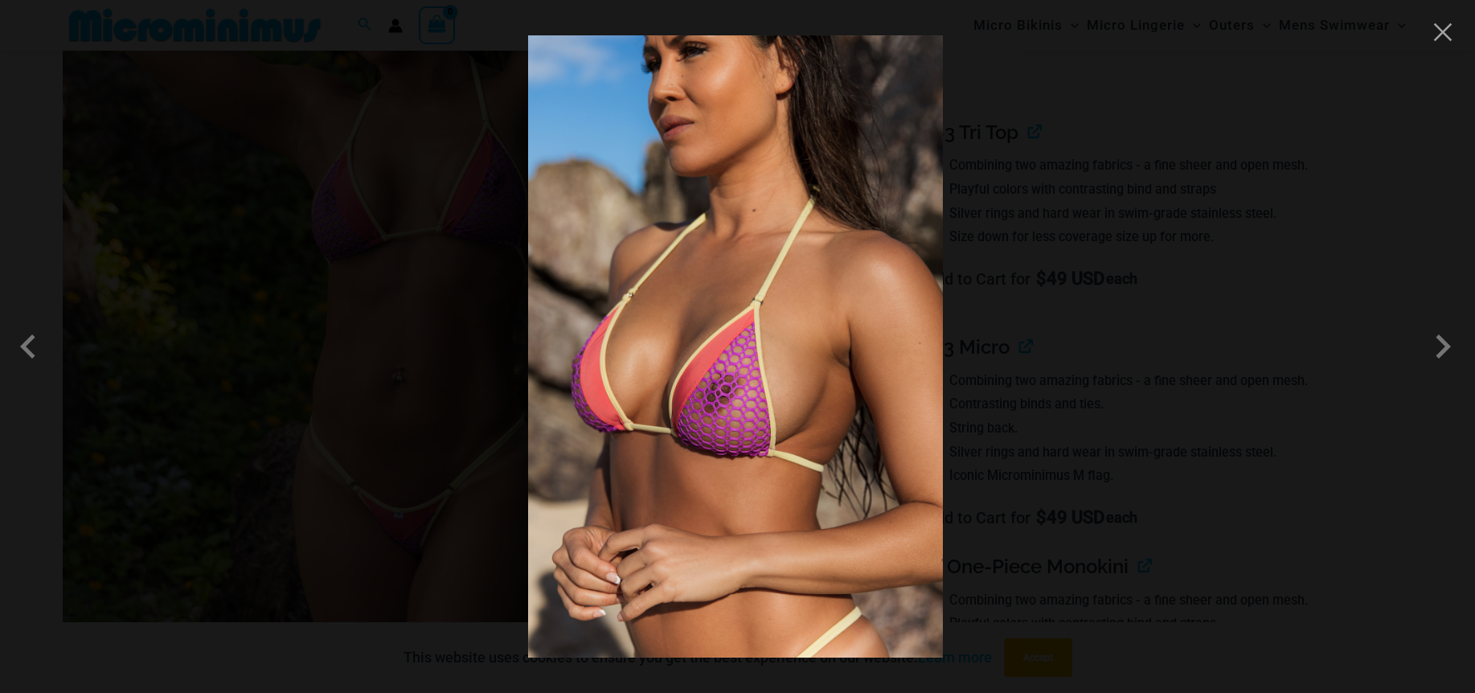
scroll to position [402, 0]
click at [1440, 347] on span at bounding box center [1443, 346] width 48 height 48
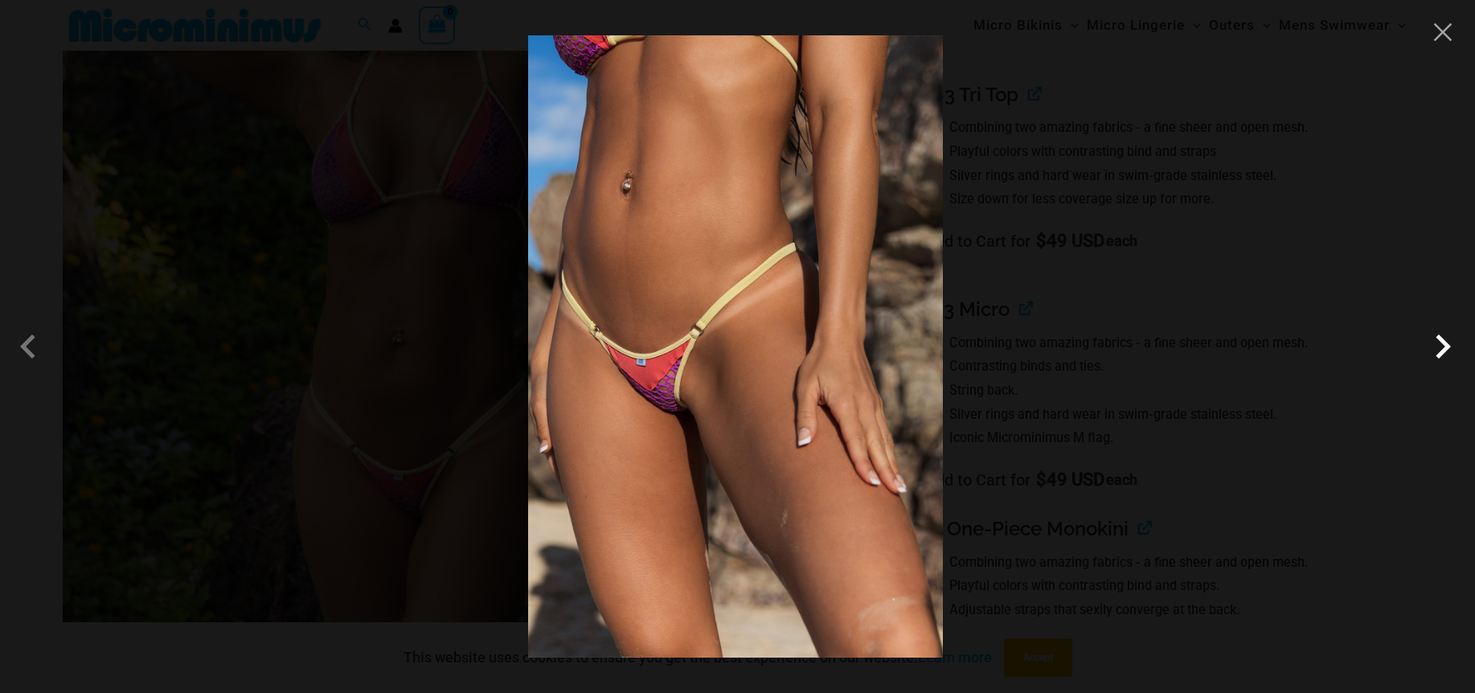
click at [1438, 345] on span at bounding box center [1443, 346] width 48 height 48
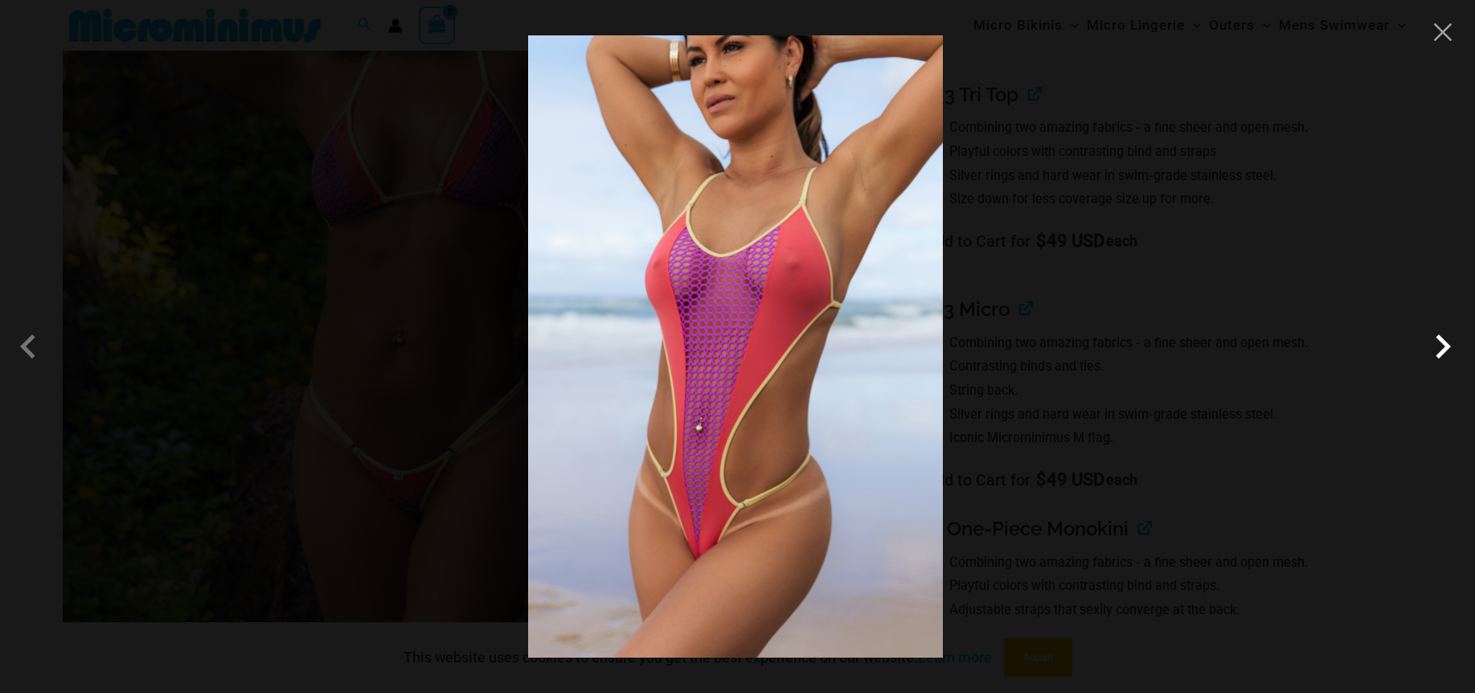
click at [1438, 342] on span at bounding box center [1443, 346] width 48 height 48
